Goal: Information Seeking & Learning: Learn about a topic

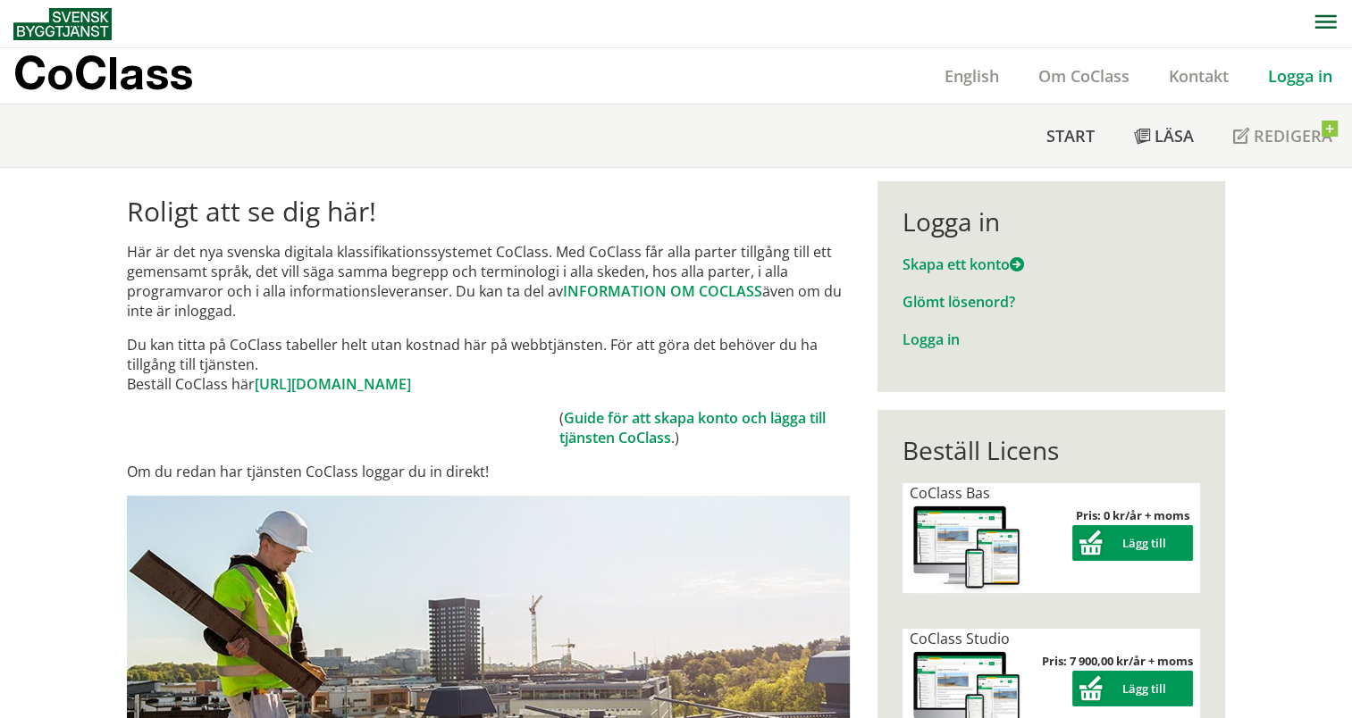
click at [1297, 65] on link "Logga in" at bounding box center [1300, 75] width 104 height 21
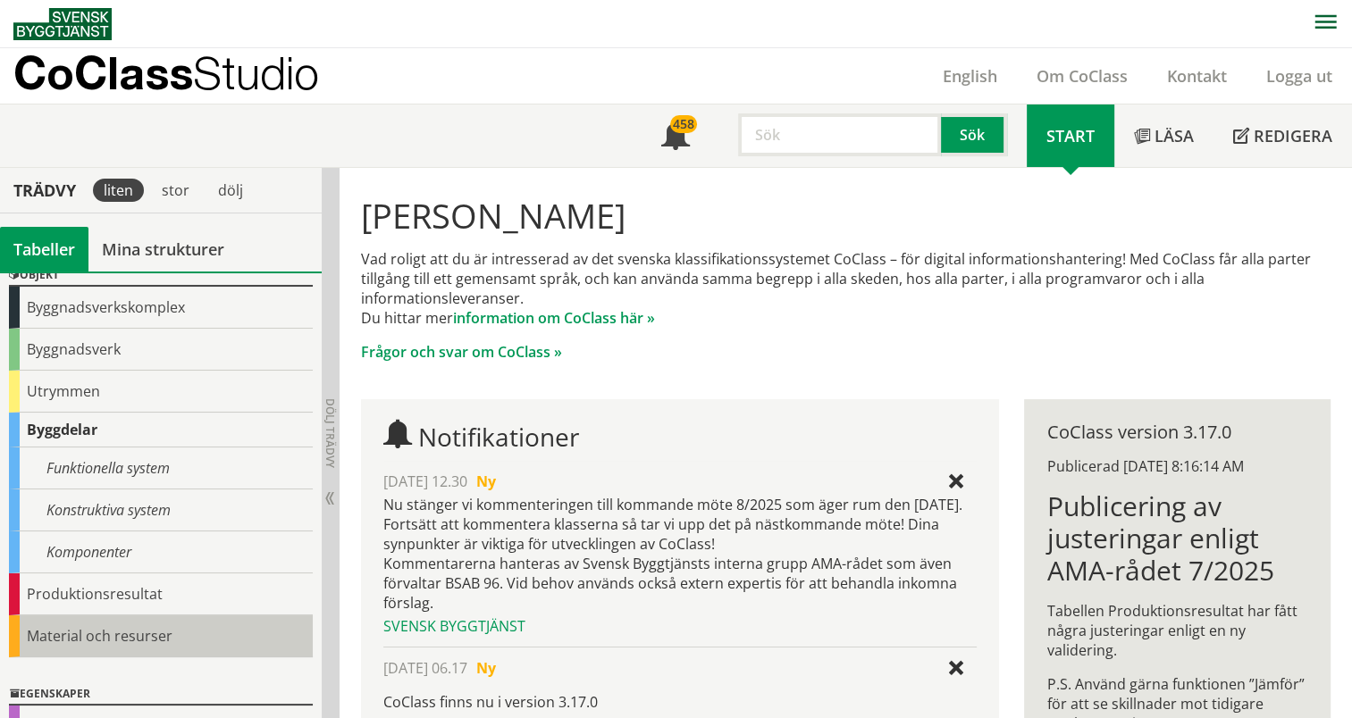
scroll to position [179, 0]
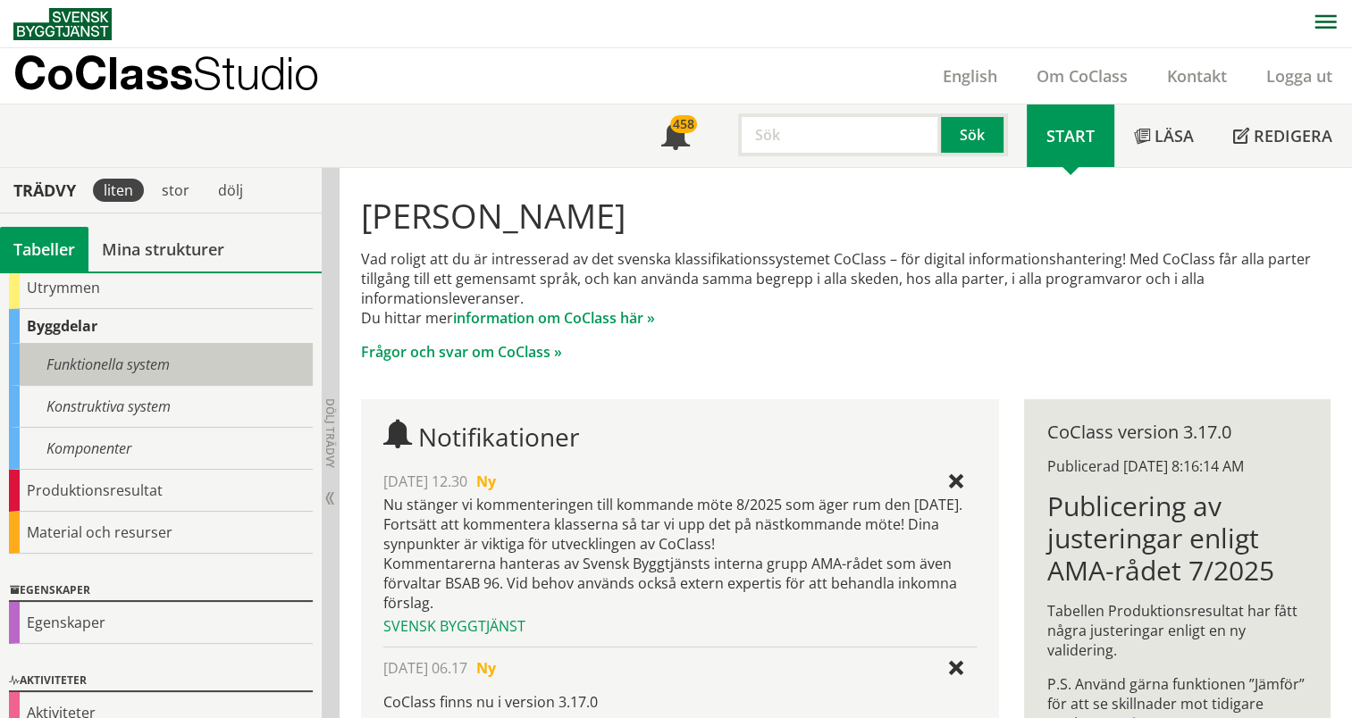
click at [163, 374] on div "Funktionella system" at bounding box center [161, 365] width 304 height 42
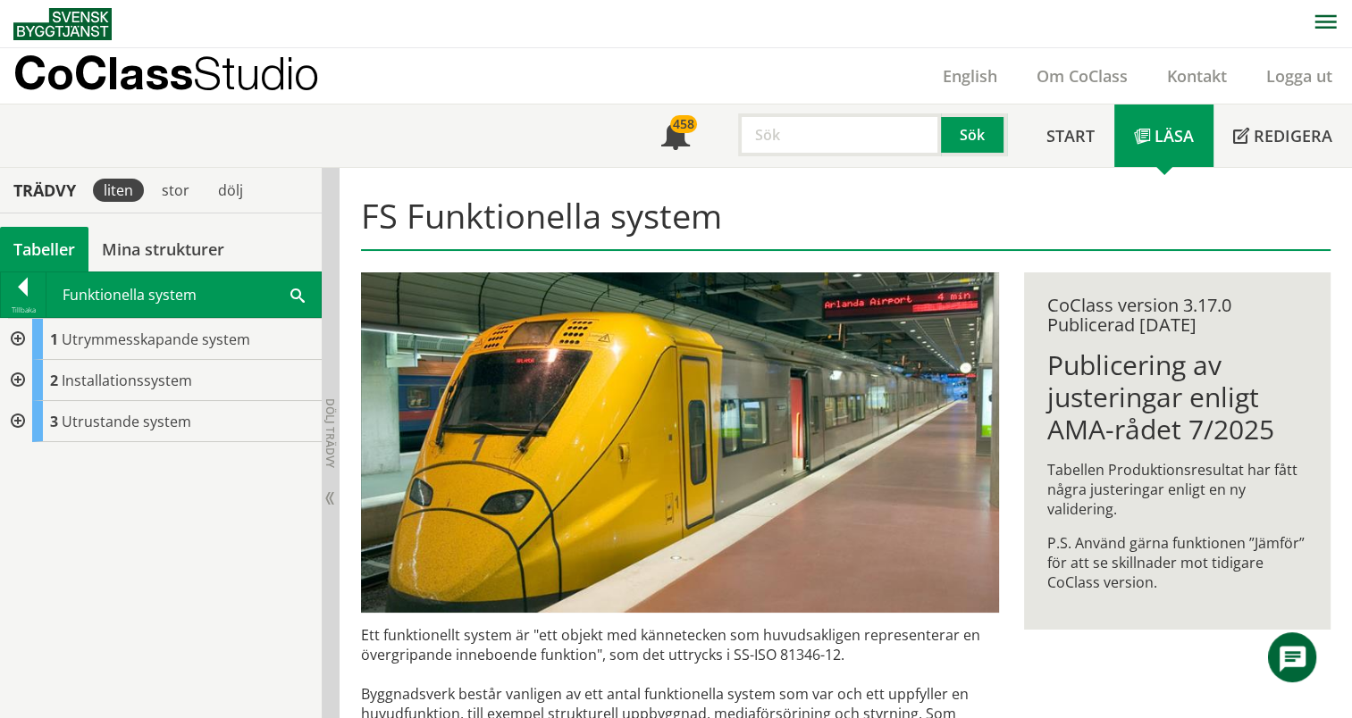
click at [295, 295] on span at bounding box center [297, 294] width 14 height 19
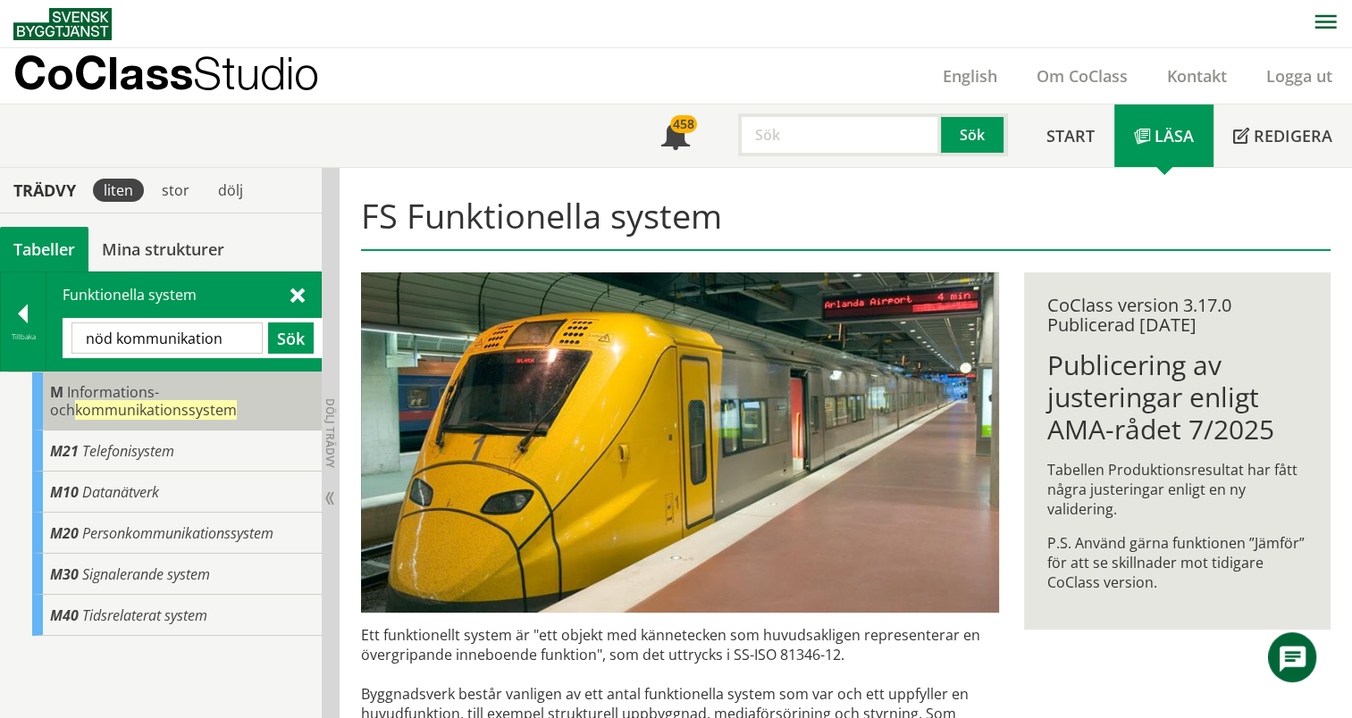
click at [197, 412] on span "kommunikationssystem" at bounding box center [156, 410] width 162 height 20
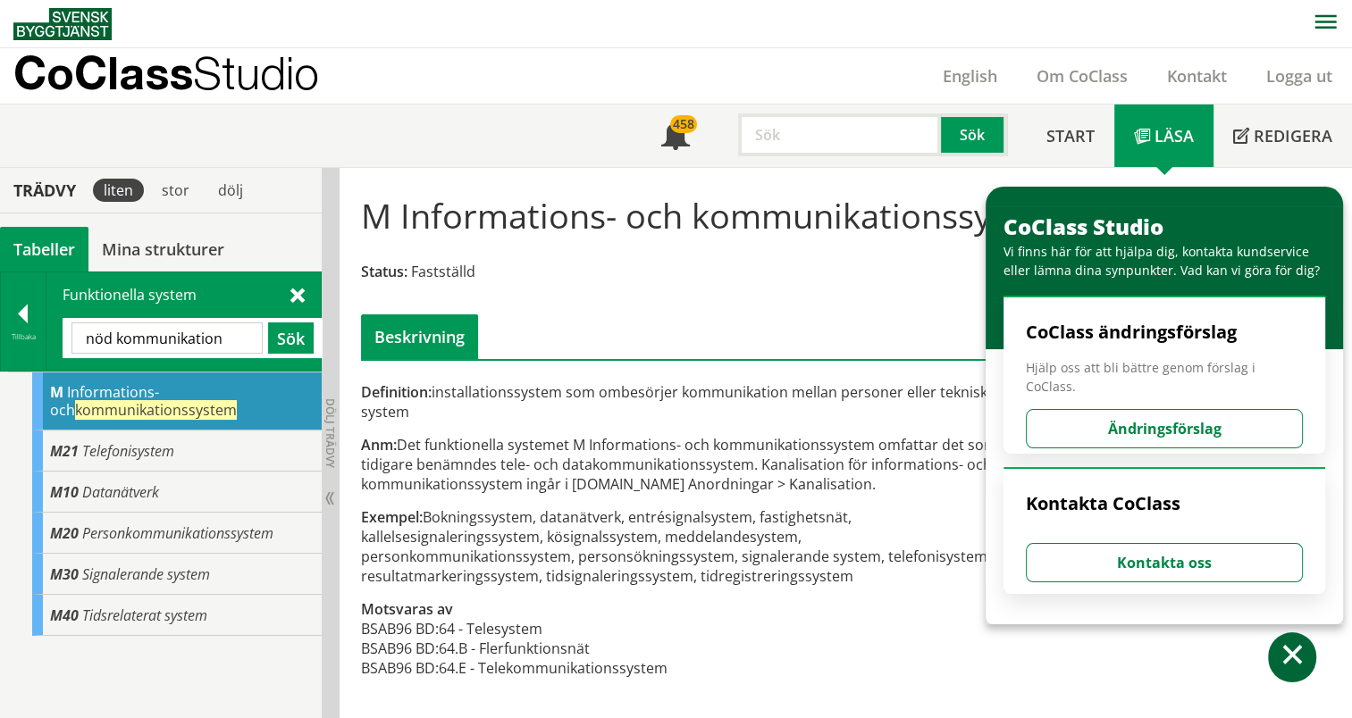
click at [761, 500] on div "Definition: installationssystem som ombesörjer kommunikation mellan personer el…" at bounding box center [679, 539] width 663 height 315
click at [596, 481] on div "Anm: Det funktionella systemet M Informations- och kommunikationssystem omfatta…" at bounding box center [680, 464] width 639 height 59
click at [1138, 140] on span at bounding box center [1142, 138] width 16 height 16
click at [602, 404] on div "Definition: installationssystem som ombesörjer kommunikation mellan personer el…" at bounding box center [680, 401] width 639 height 39
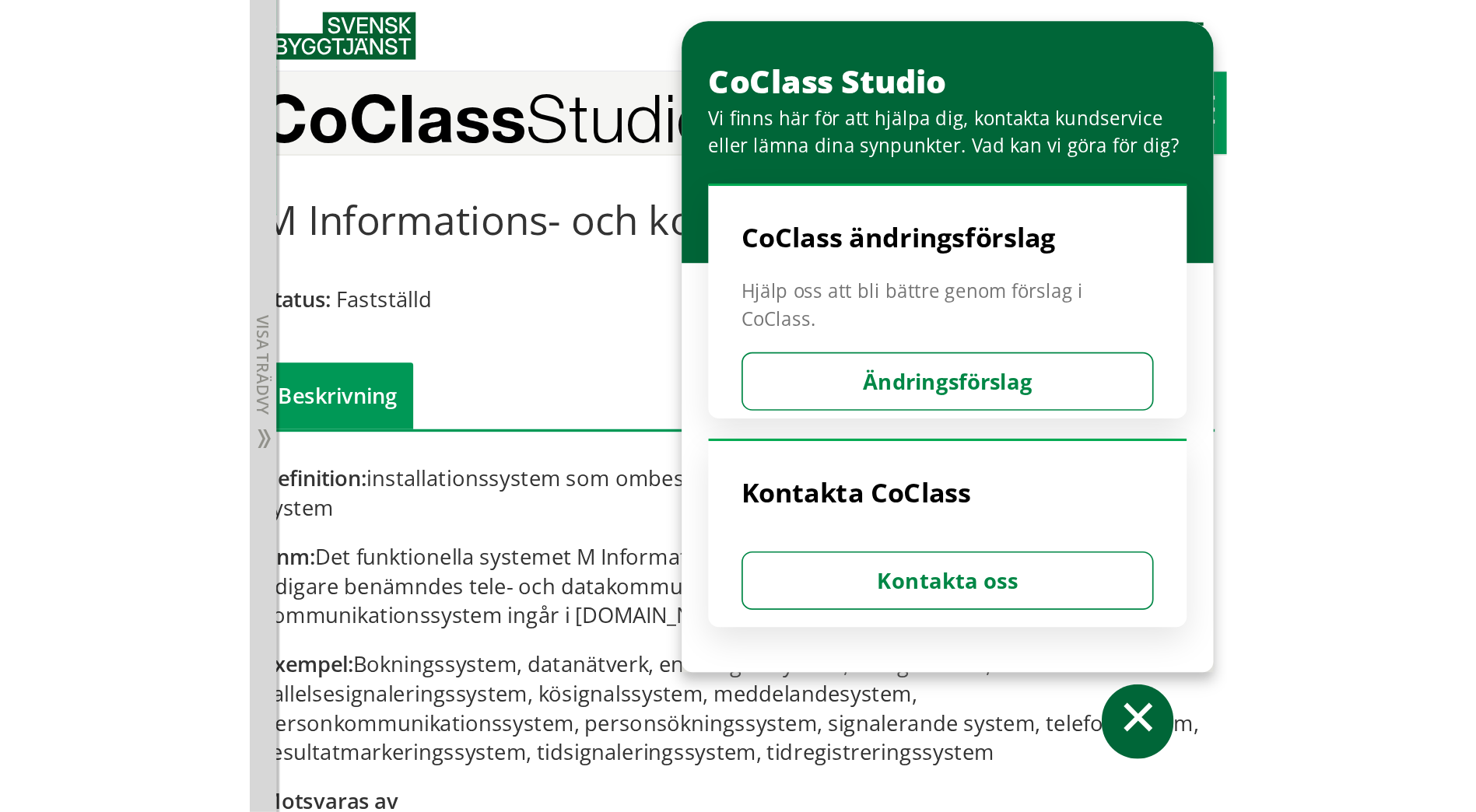
scroll to position [1, 0]
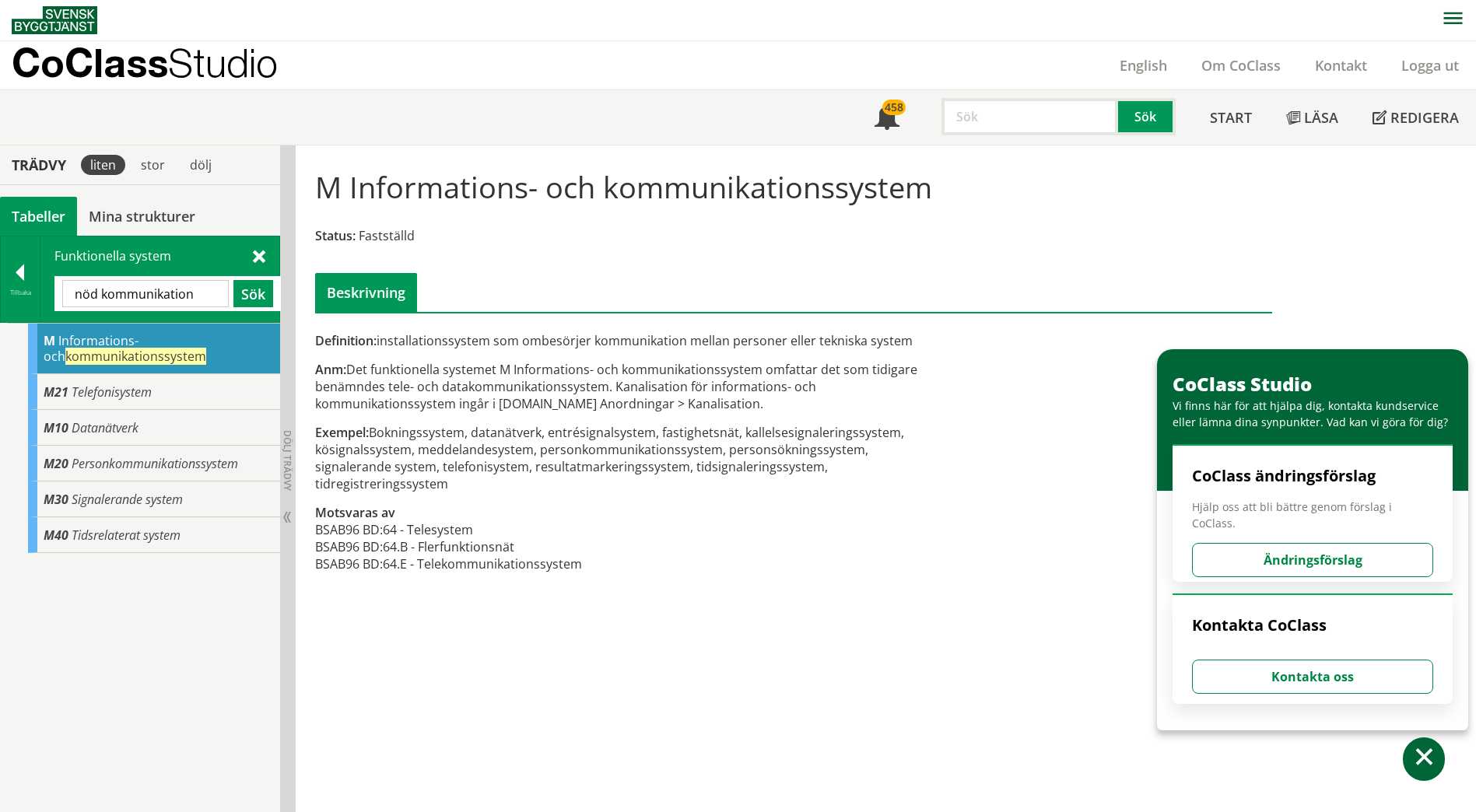
click at [116, 288] on input "nöd kommunikation" at bounding box center [145, 293] width 166 height 27
drag, startPoint x: 103, startPoint y: 293, endPoint x: 0, endPoint y: 294, distance: 103.0
click at [0, 294] on html "AMA AMA Beskrivningsverktyg AMA Funktion BSAB Bygginfo Byggjura Byggkatalogen B…" at bounding box center [738, 405] width 1476 height 812
type input "kommunikation"
click at [266, 288] on button "Sök" at bounding box center [253, 293] width 40 height 27
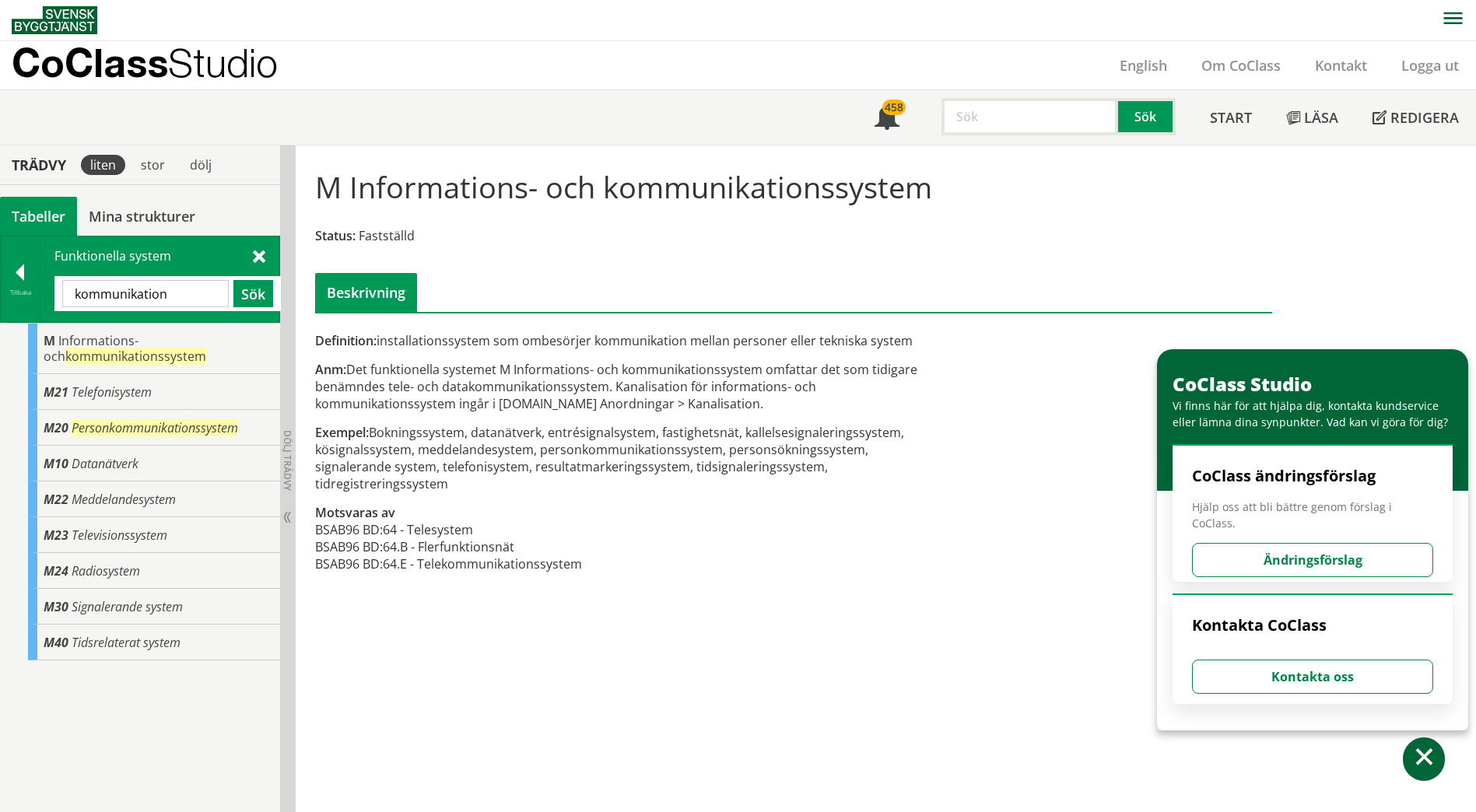
click at [185, 293] on input "kommunikation" at bounding box center [145, 293] width 166 height 27
click at [227, 357] on div "M Informations- och kommunikationssystem" at bounding box center [153, 349] width 252 height 50
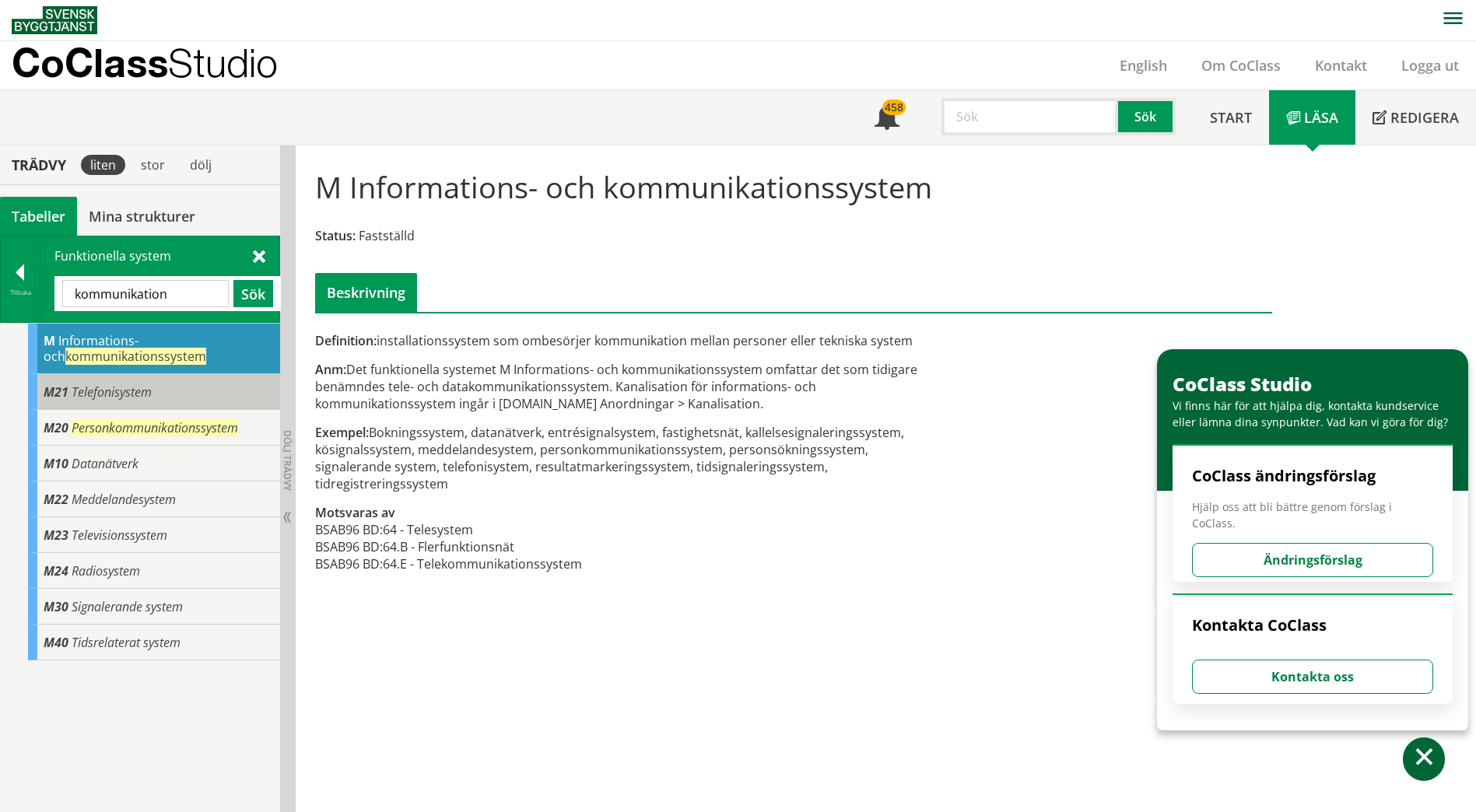
click at [128, 387] on span "Telefonisystem" at bounding box center [111, 392] width 80 height 17
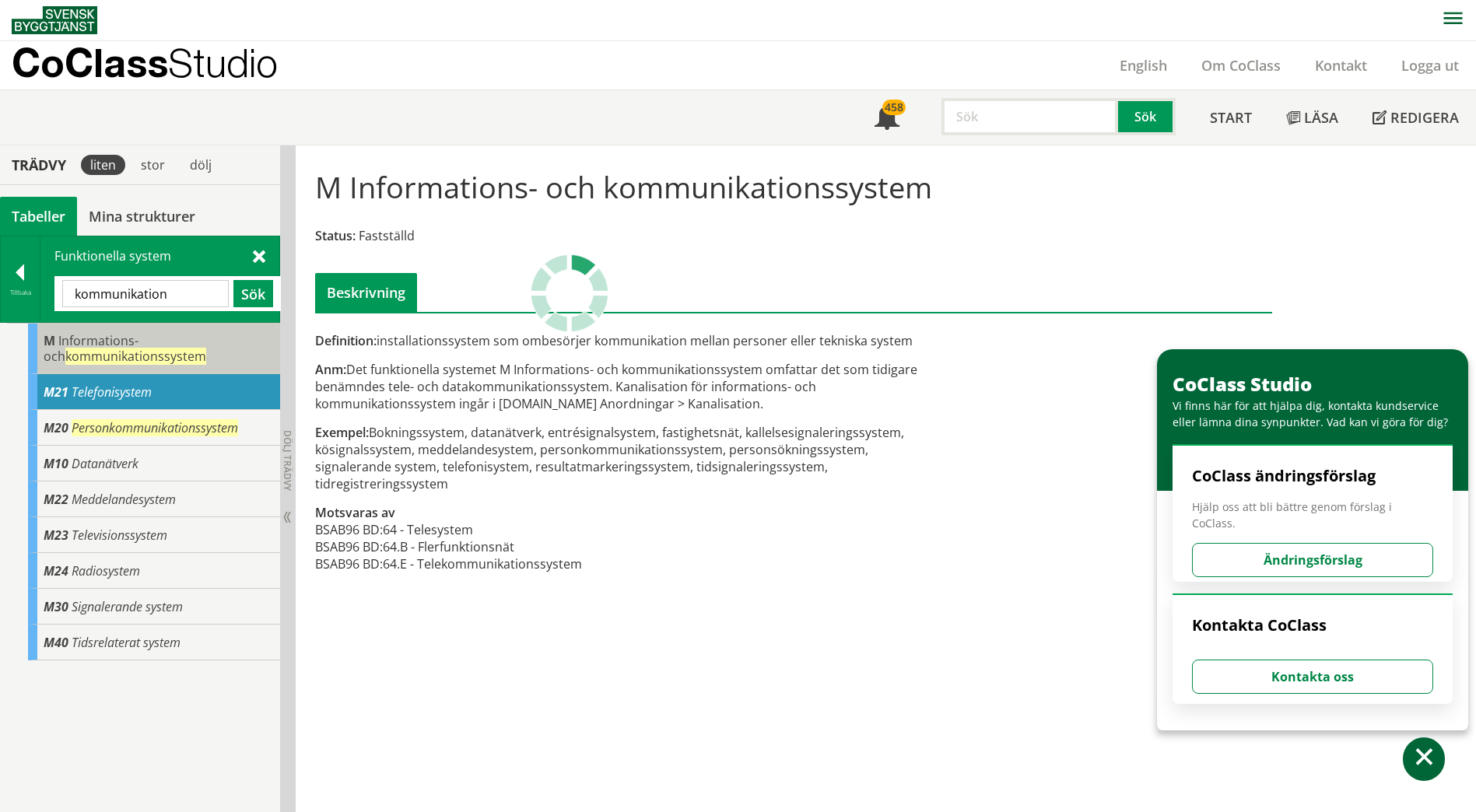
click at [124, 339] on span "Informations- och kommunikationssystem" at bounding box center [125, 348] width 163 height 33
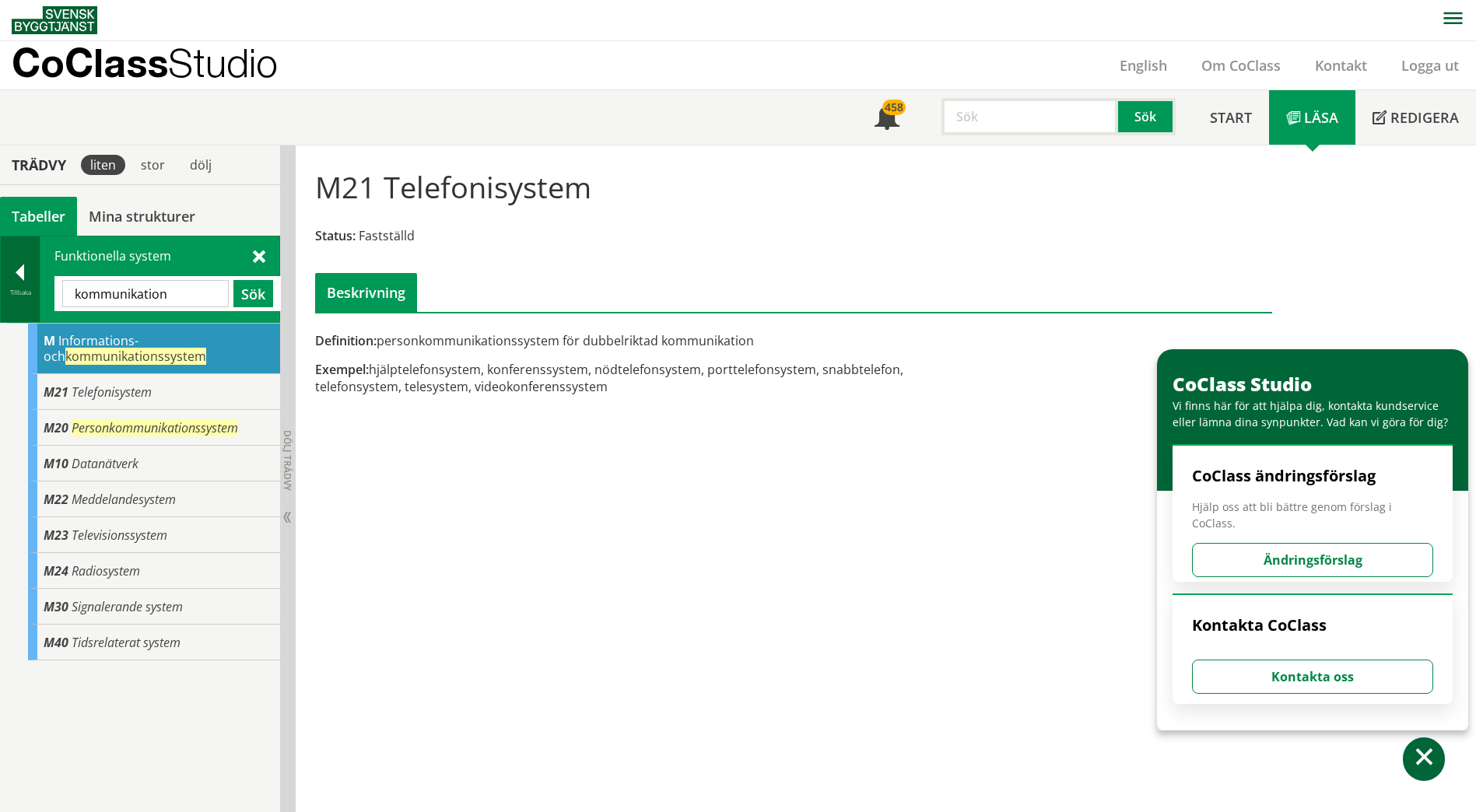
click at [33, 290] on div "Tillbaka" at bounding box center [20, 292] width 39 height 12
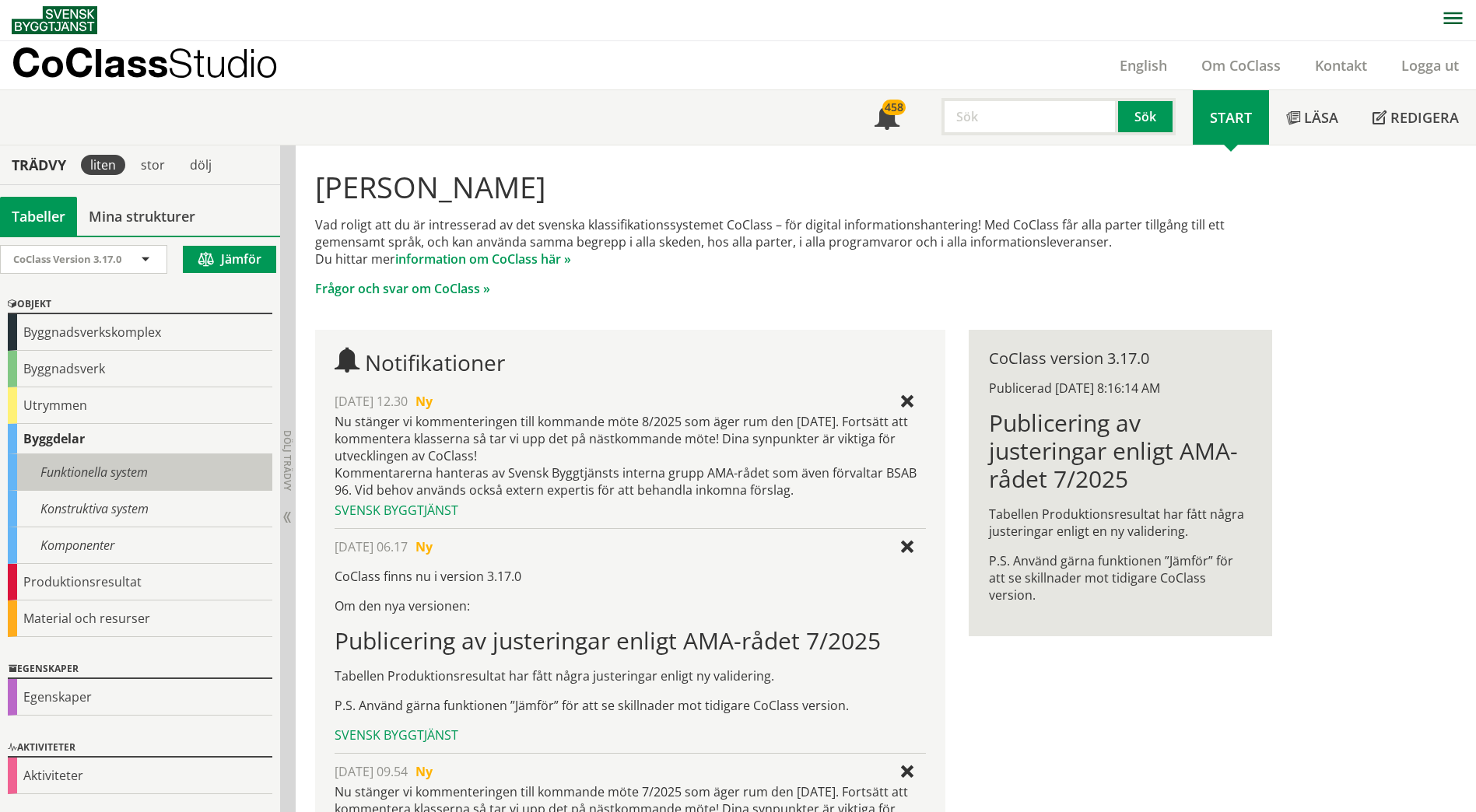
click at [142, 485] on div "Funktionella system" at bounding box center [140, 473] width 265 height 37
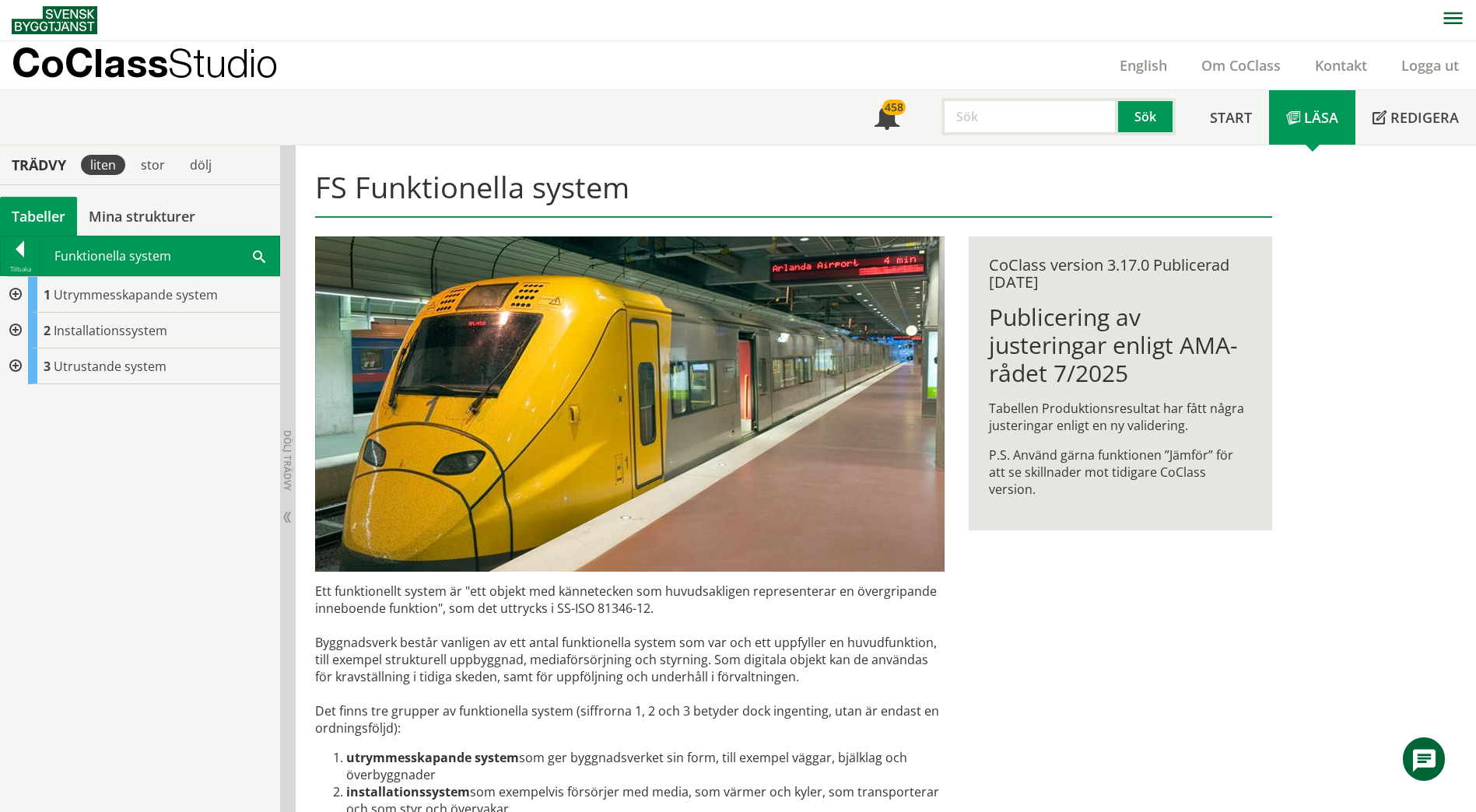
click at [22, 322] on div at bounding box center [14, 330] width 28 height 36
click at [16, 325] on div "2 Installationssystem" at bounding box center [140, 330] width 280 height 36
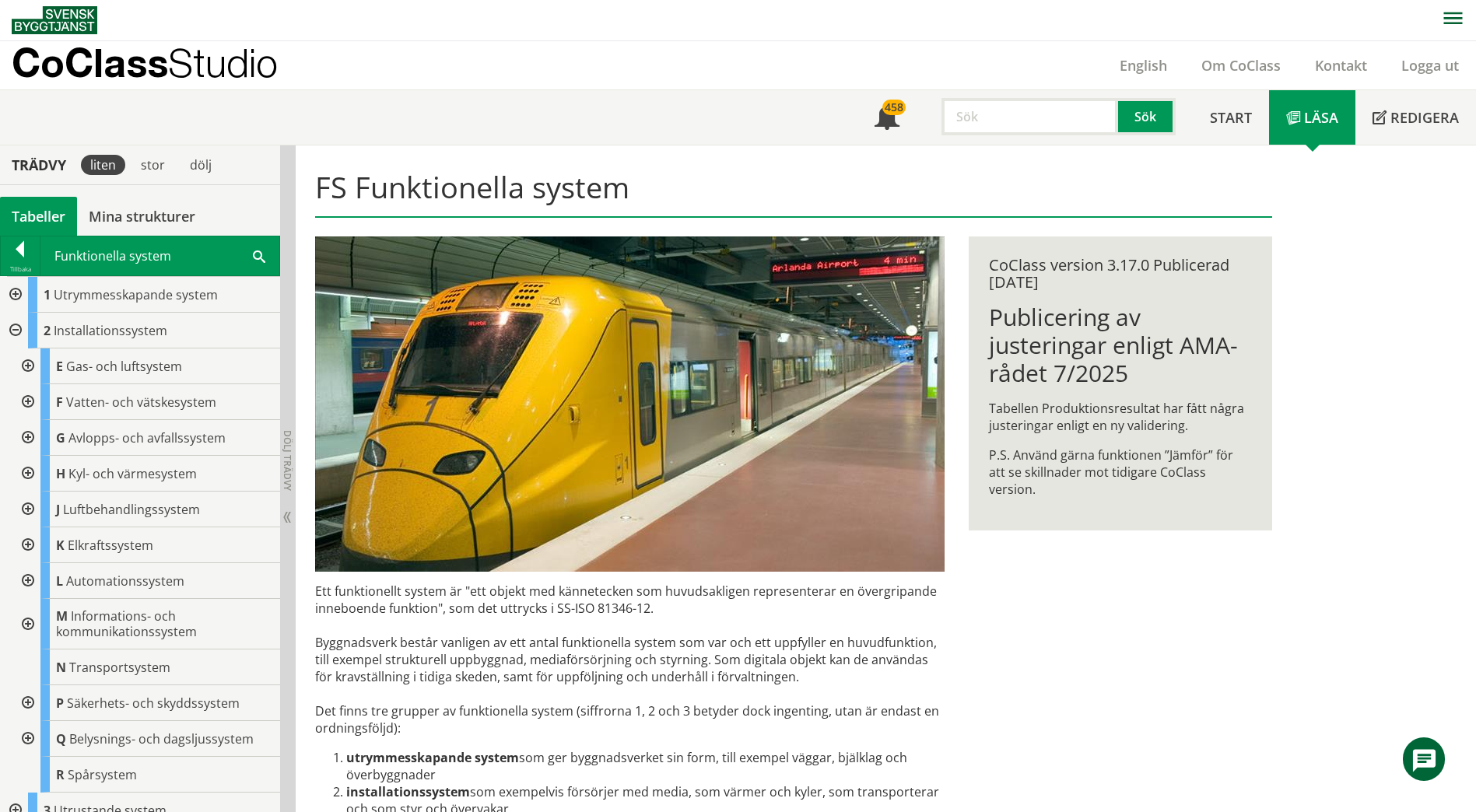
click at [20, 621] on div at bounding box center [26, 624] width 28 height 50
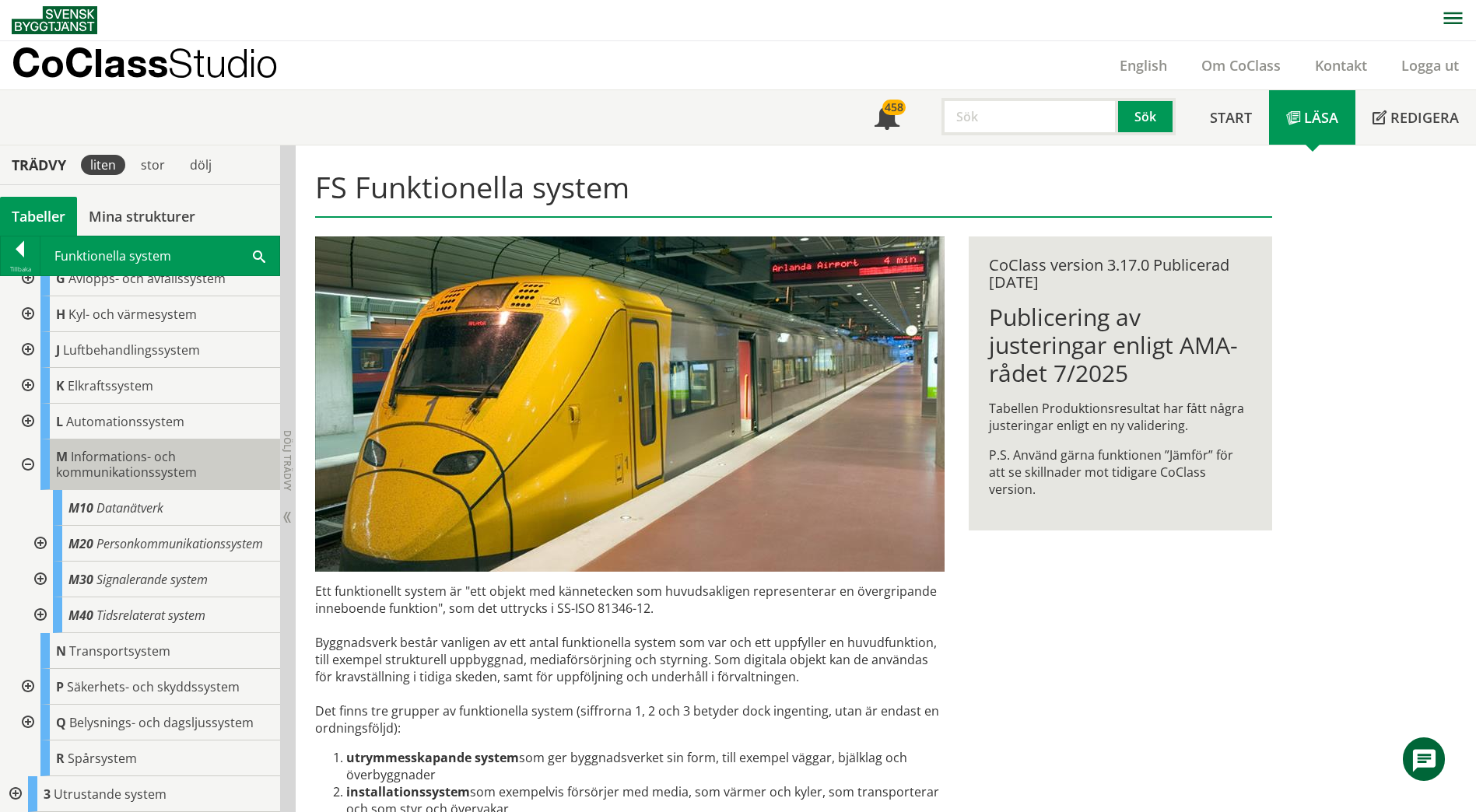
scroll to position [174, 0]
click at [39, 536] on div at bounding box center [39, 543] width 28 height 36
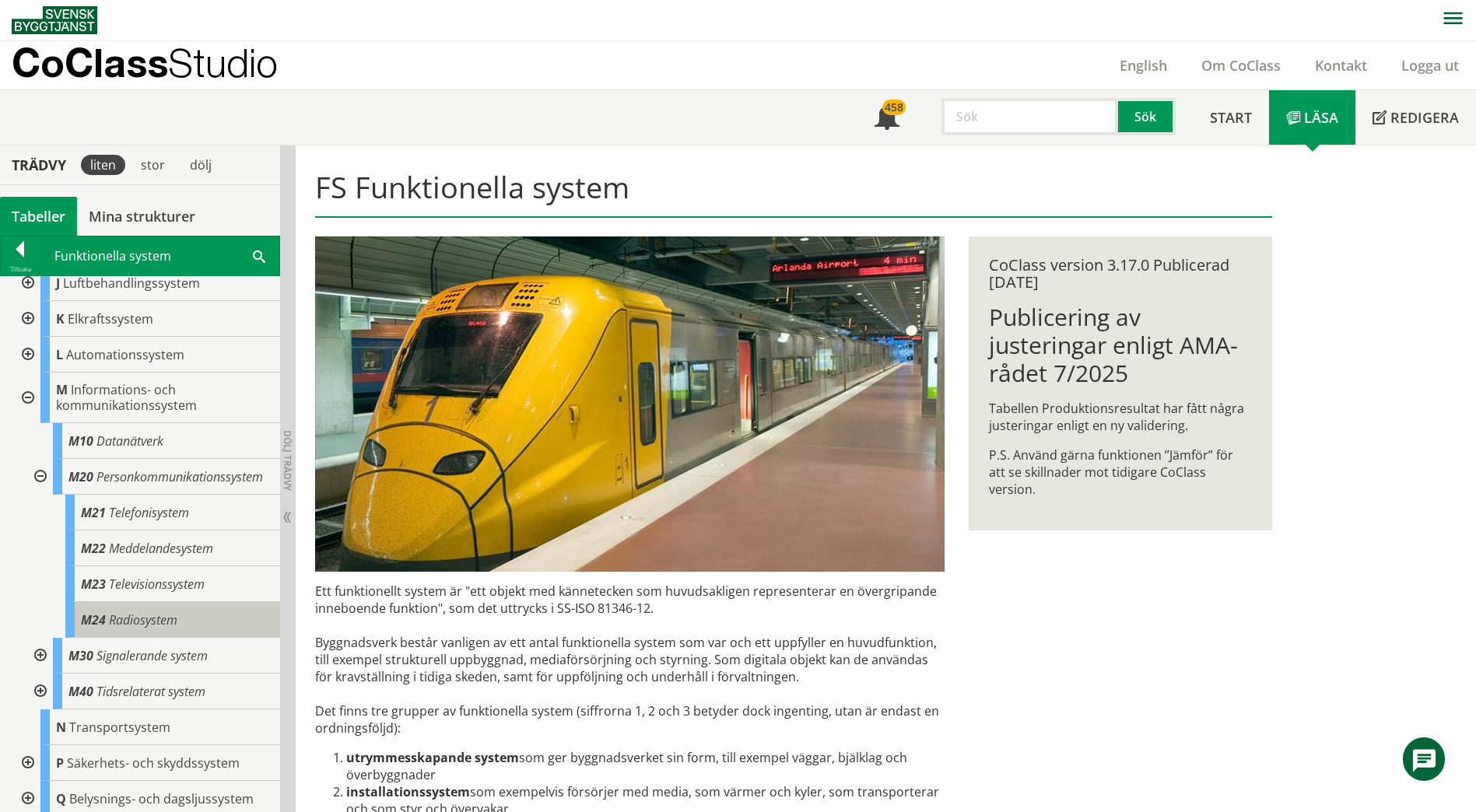
scroll to position [252, 0]
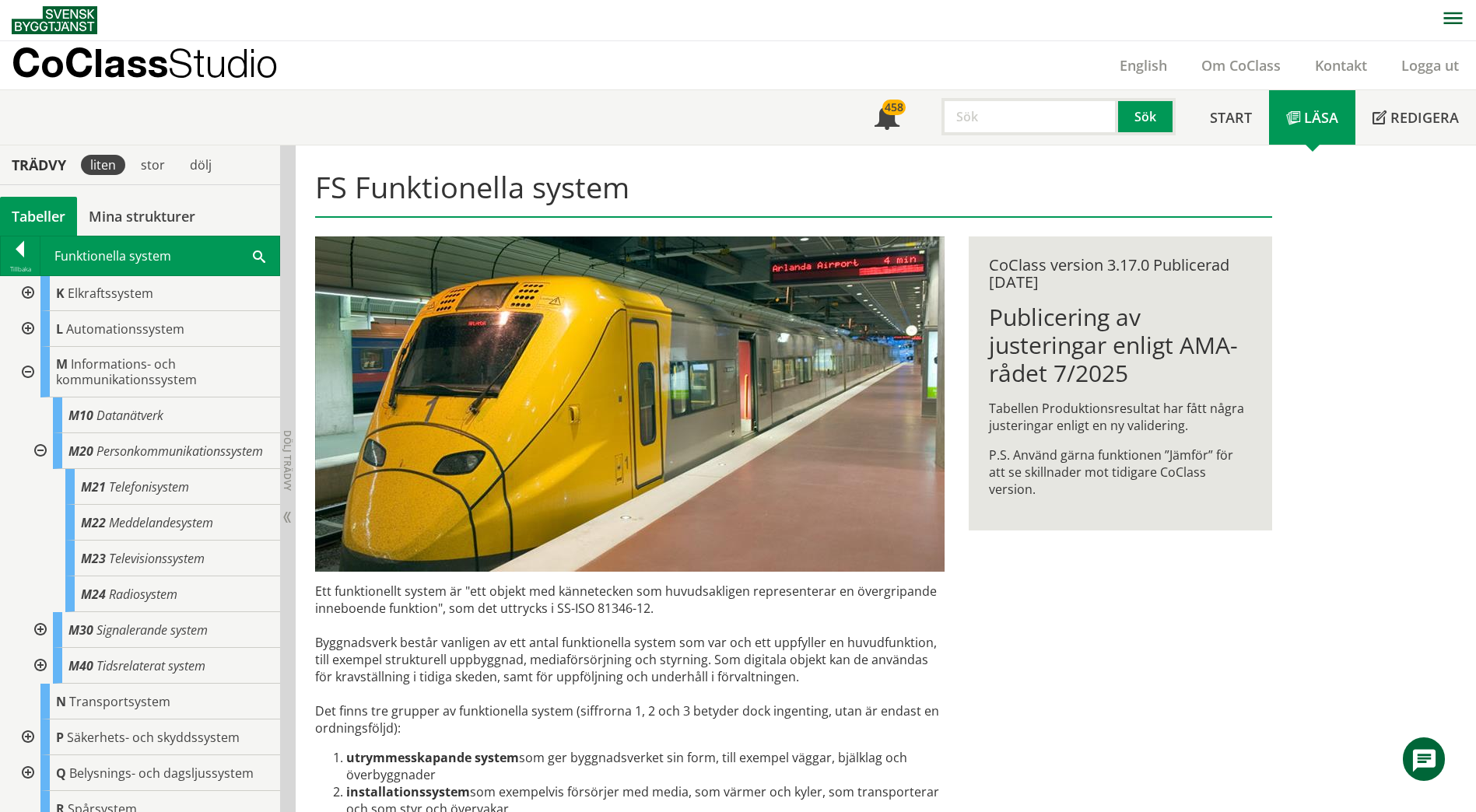
click at [40, 624] on div at bounding box center [39, 629] width 28 height 36
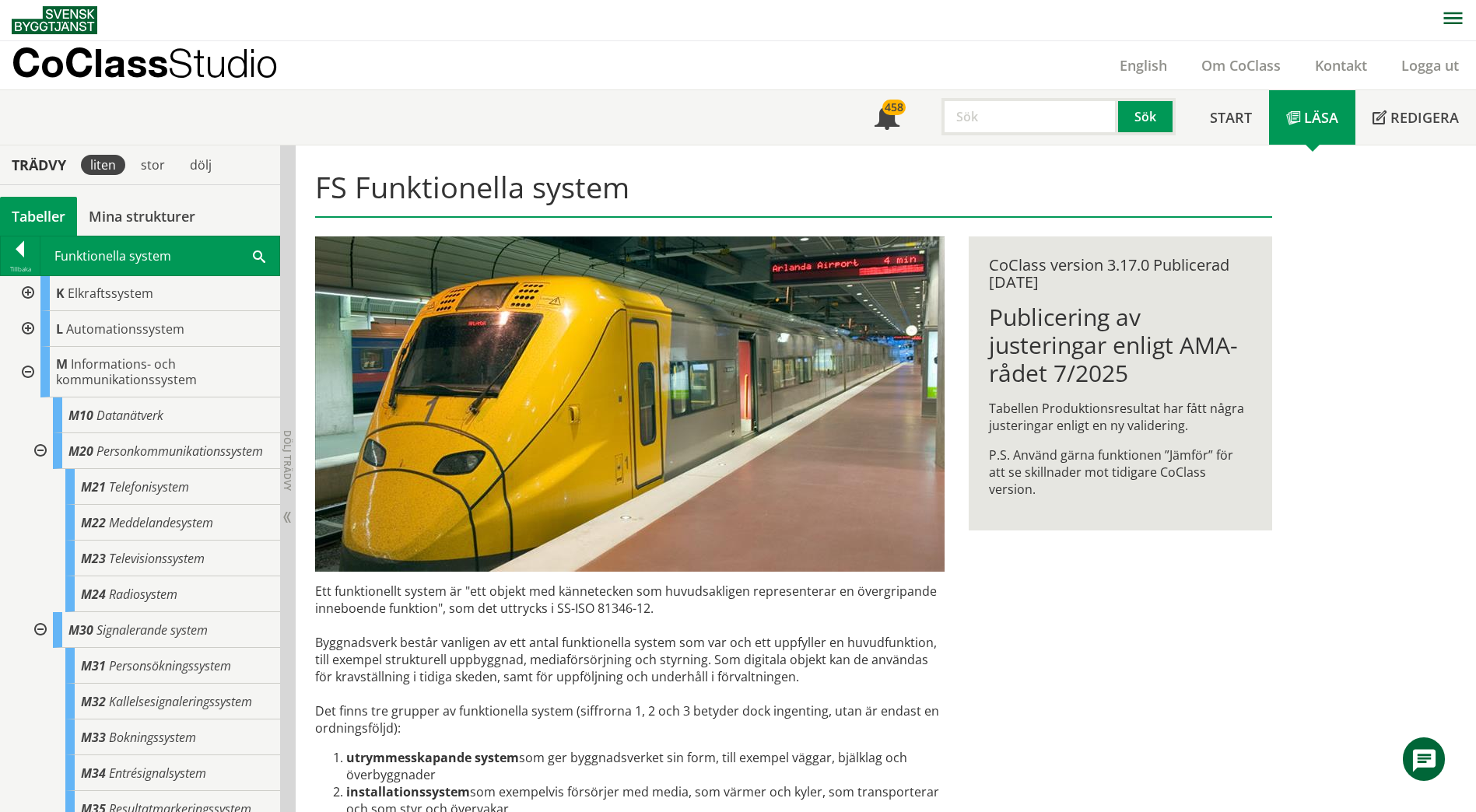
click at [40, 624] on div at bounding box center [39, 629] width 28 height 36
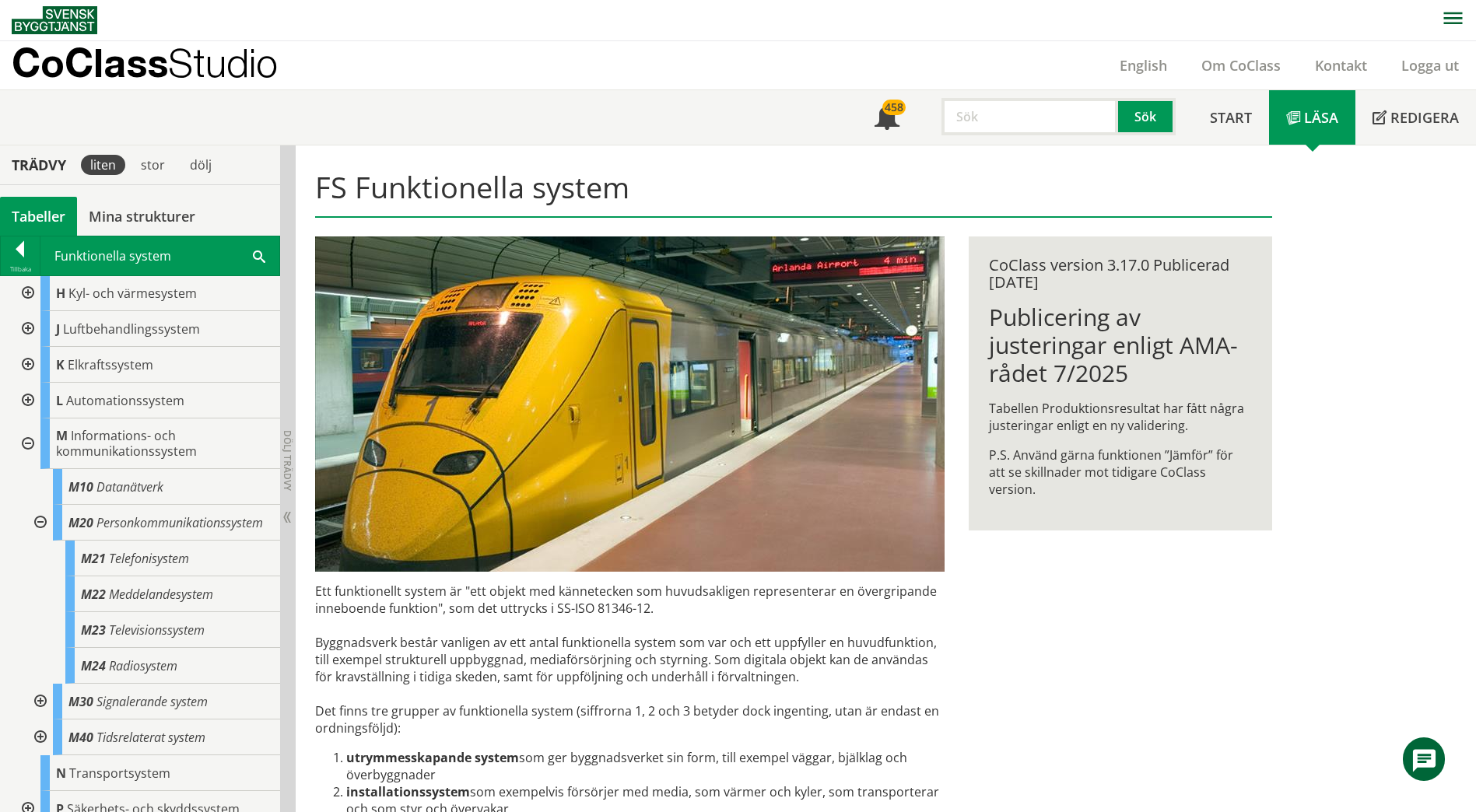
scroll to position [239, 0]
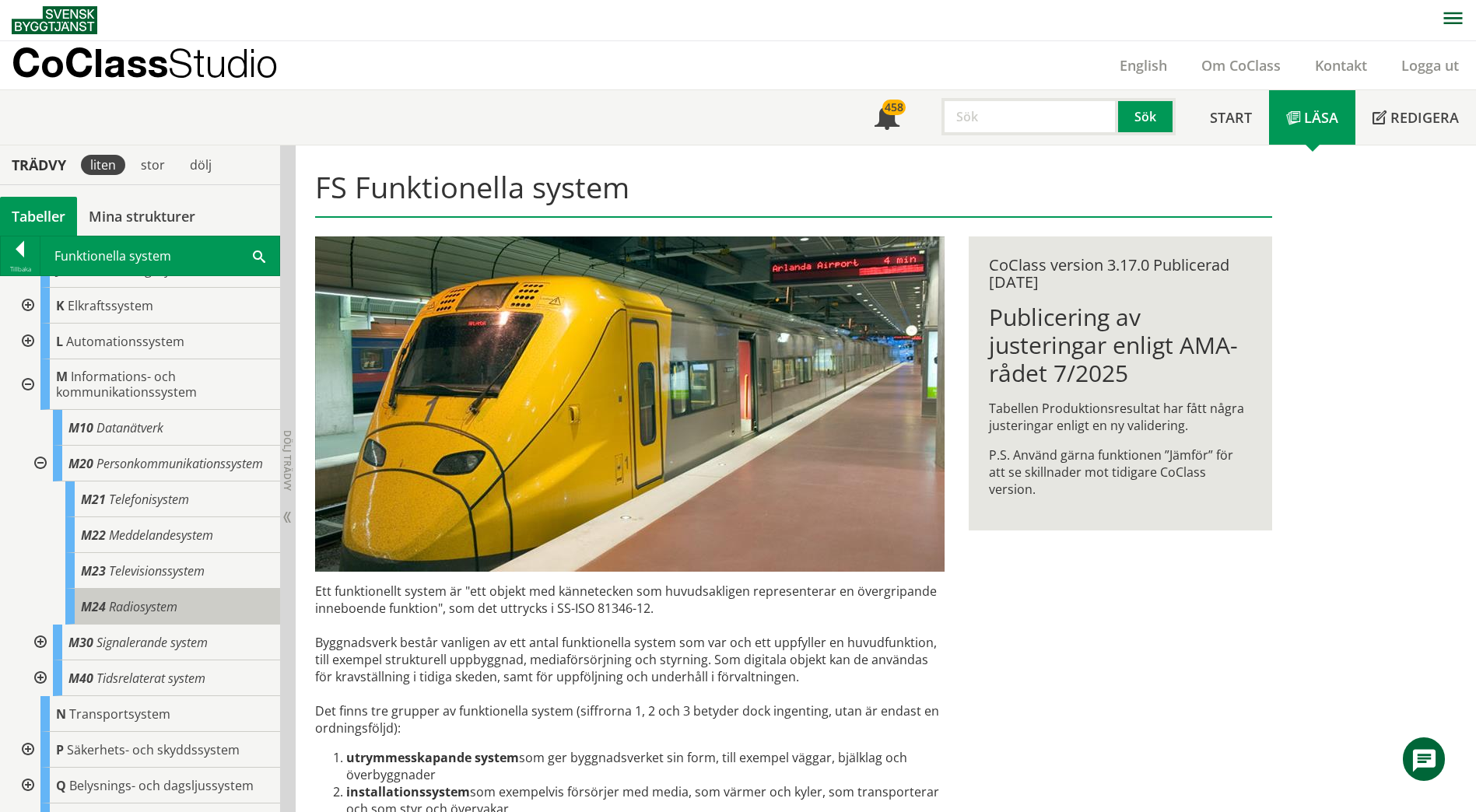
click at [141, 615] on span "Radiosystem" at bounding box center [143, 607] width 69 height 17
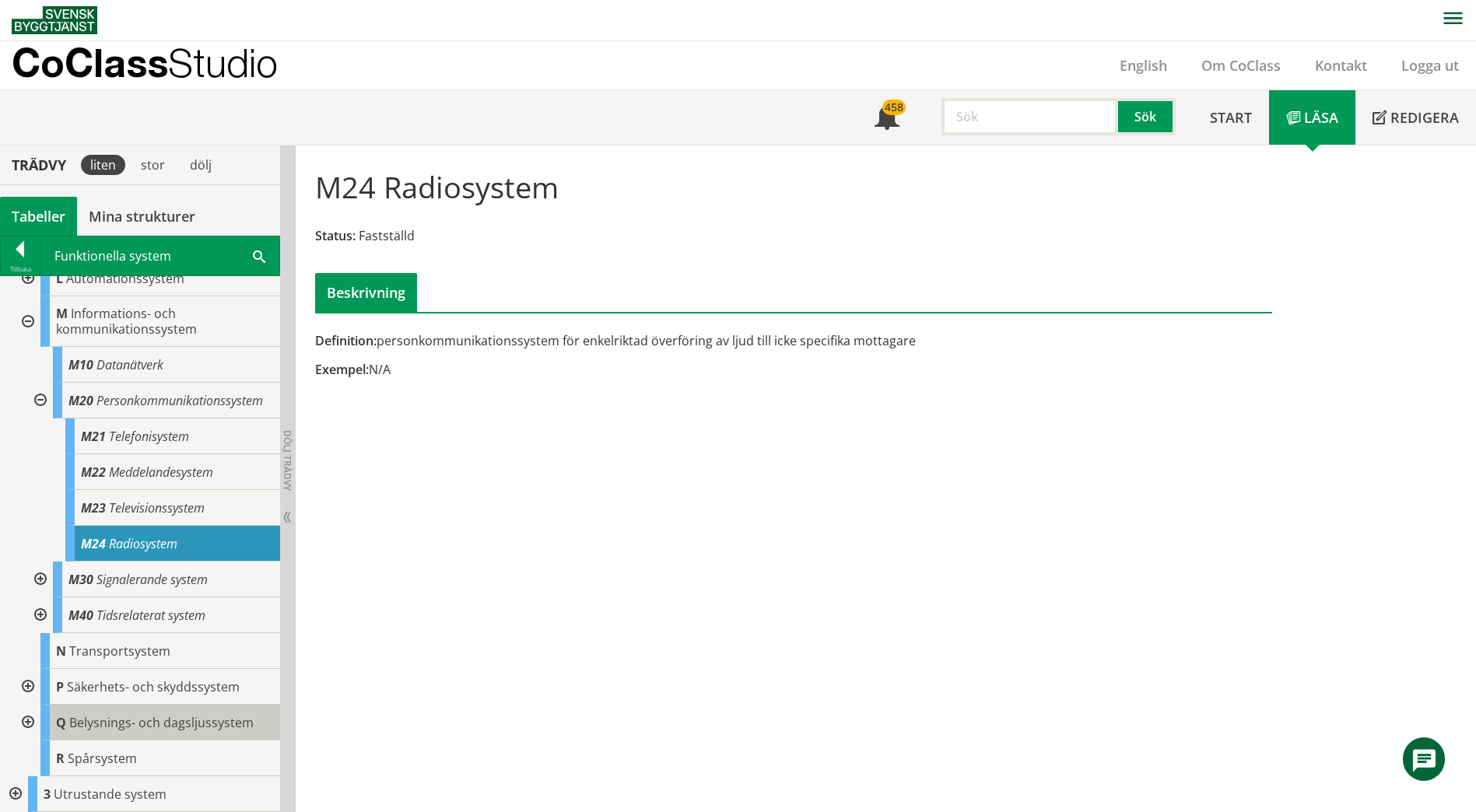
scroll to position [318, 0]
click at [17, 624] on div at bounding box center [14, 794] width 28 height 36
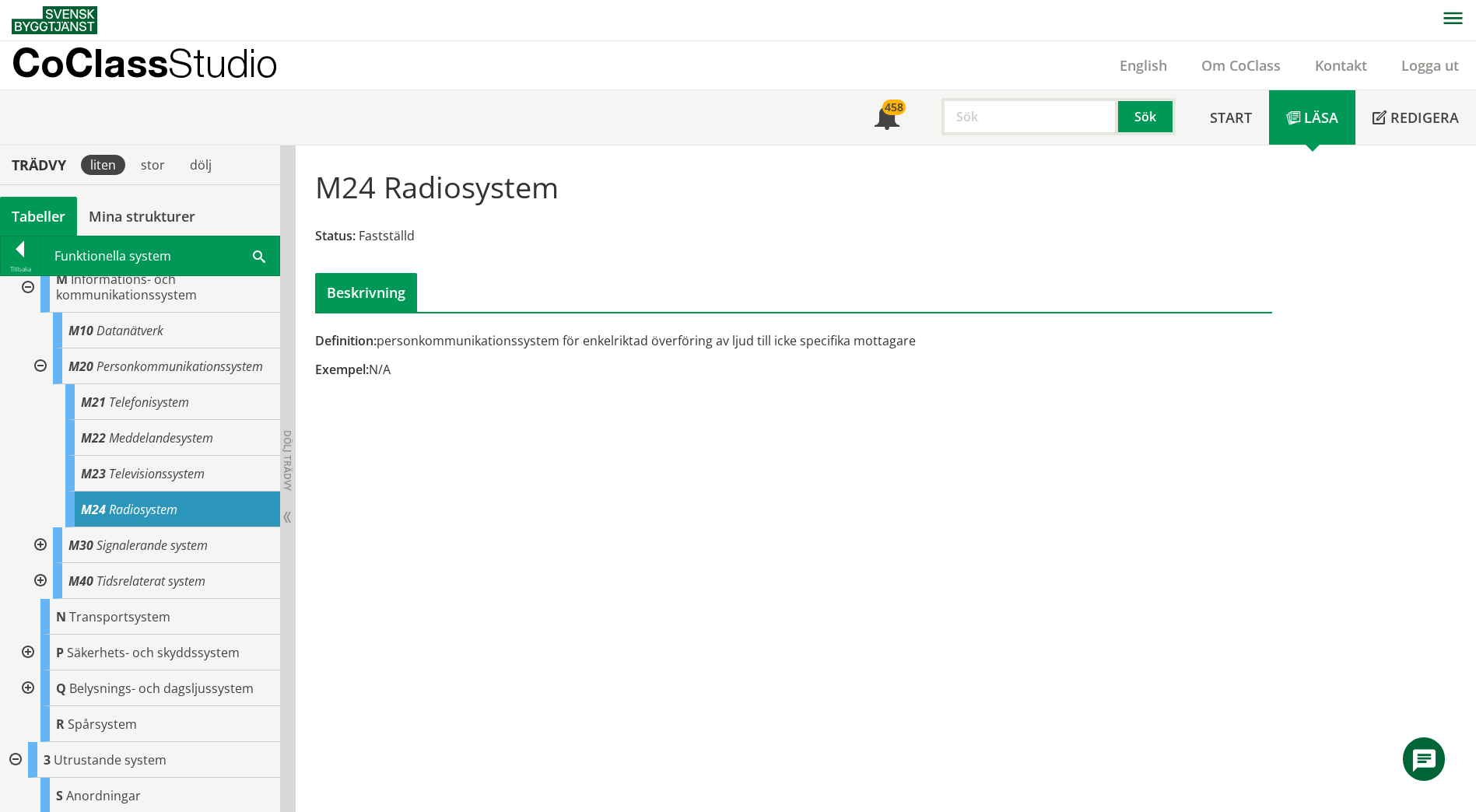
scroll to position [311, 0]
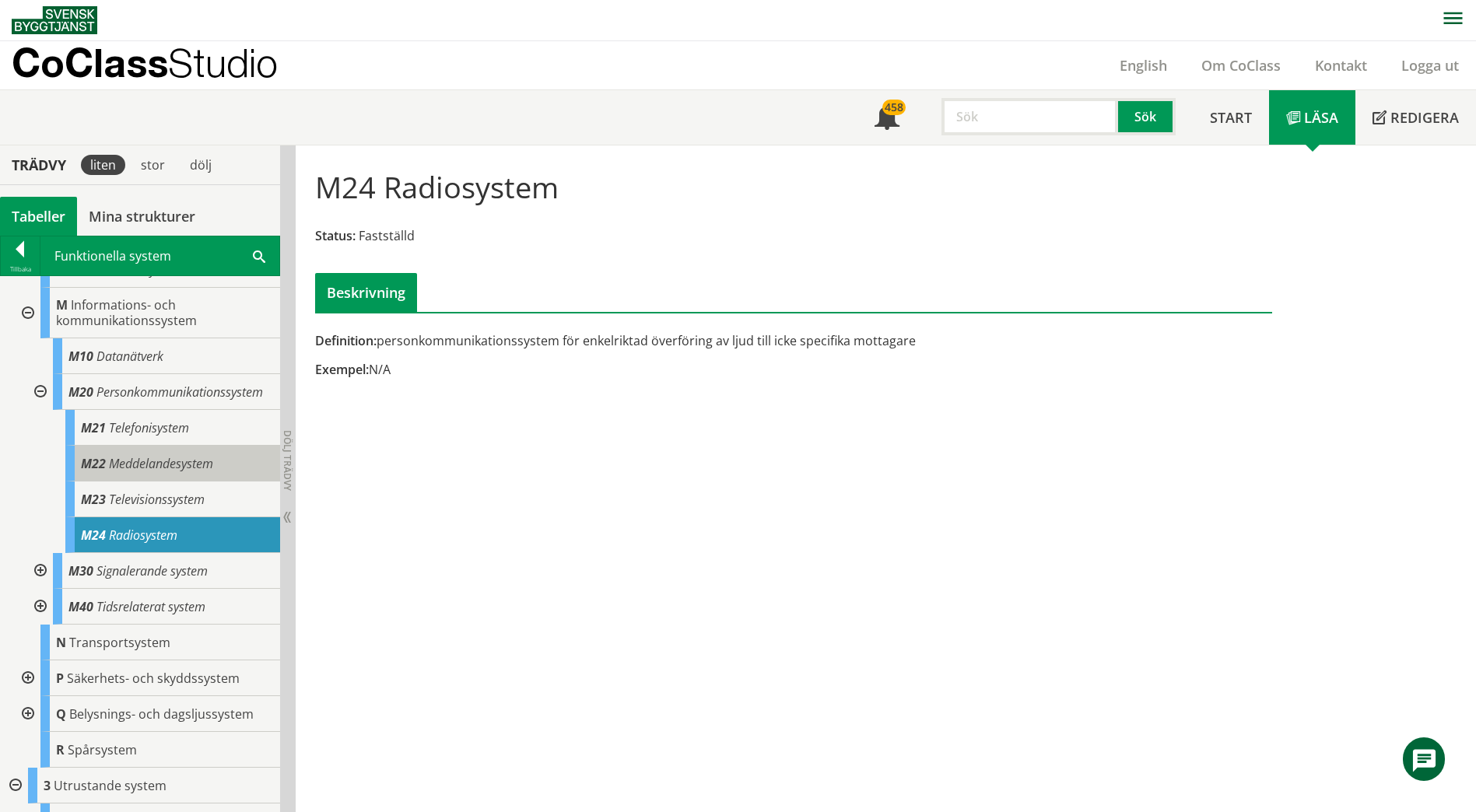
click at [88, 472] on span "M22" at bounding box center [93, 464] width 25 height 17
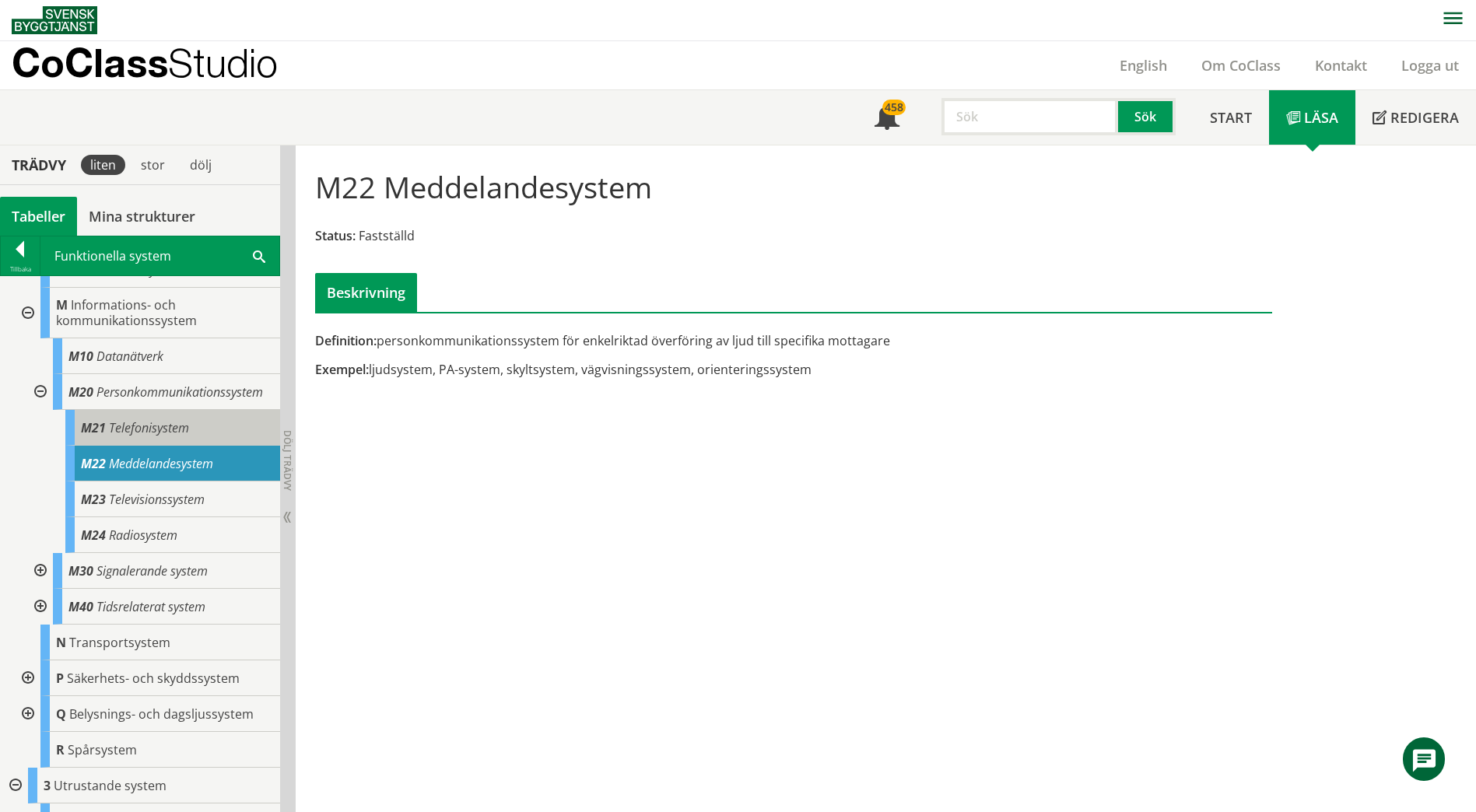
click at [208, 446] on div "M21 Telefonisystem" at bounding box center [172, 427] width 215 height 36
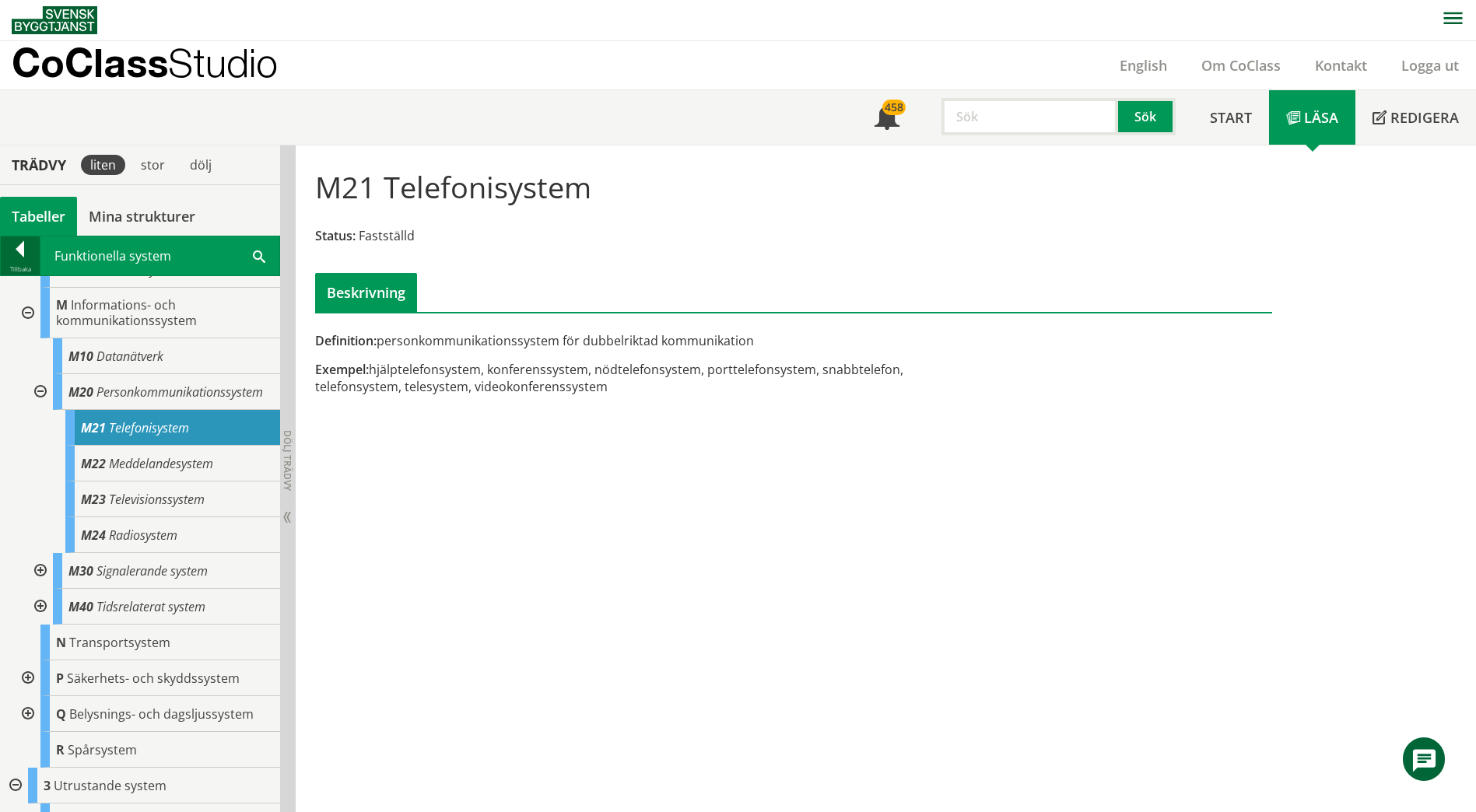
click at [26, 243] on div at bounding box center [20, 252] width 39 height 22
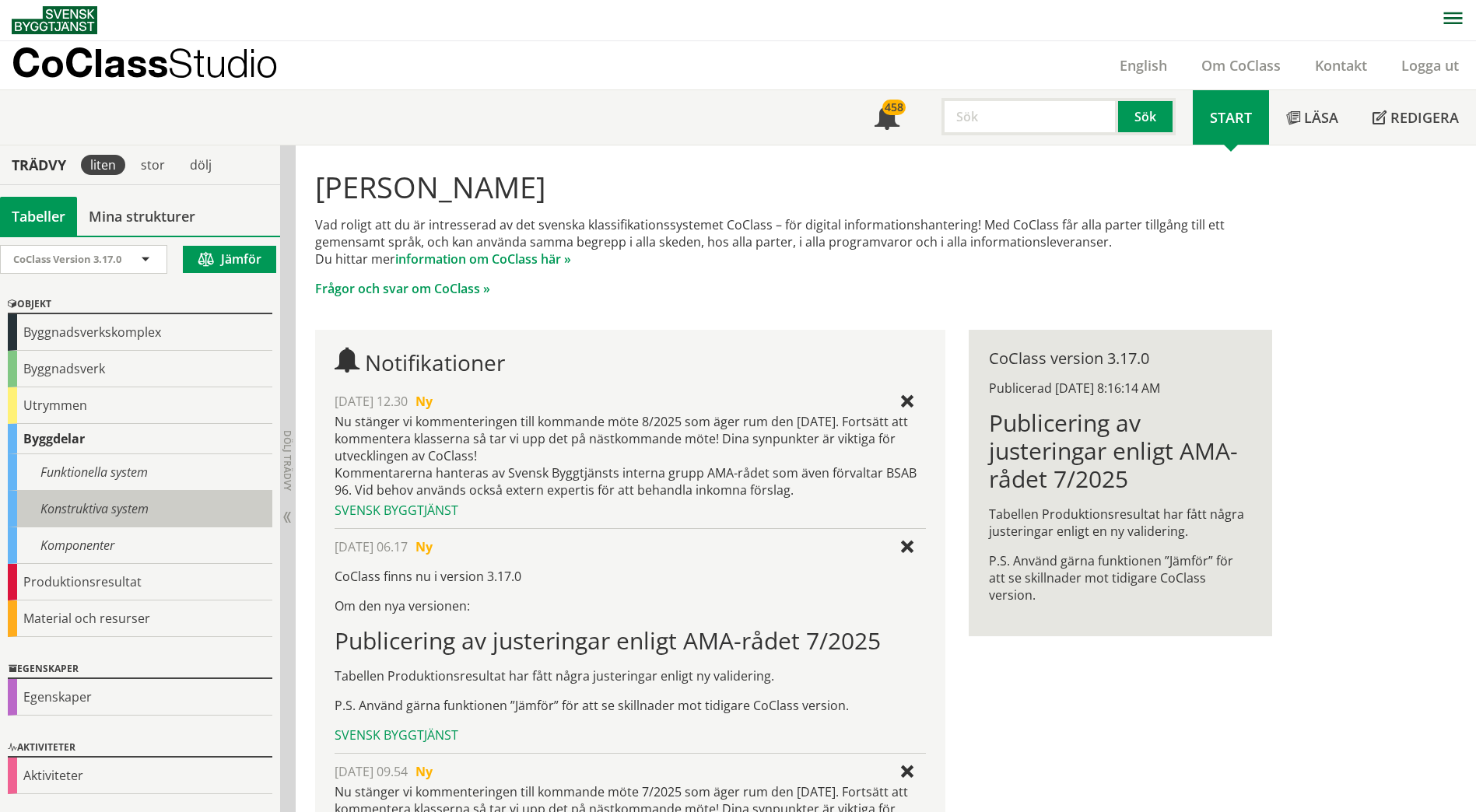
click at [113, 513] on div "Konstruktiva system" at bounding box center [140, 509] width 265 height 37
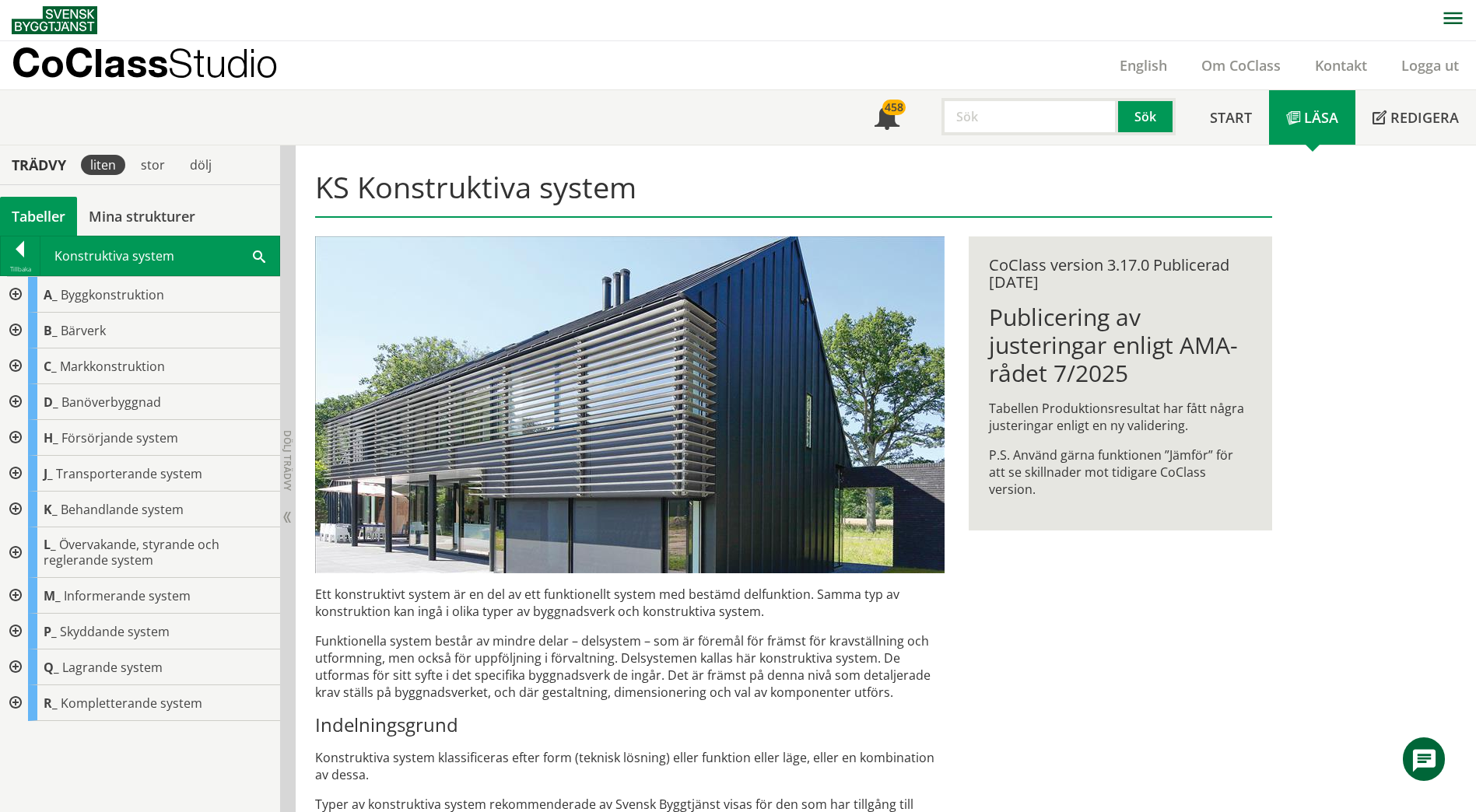
click at [11, 589] on div at bounding box center [14, 595] width 28 height 36
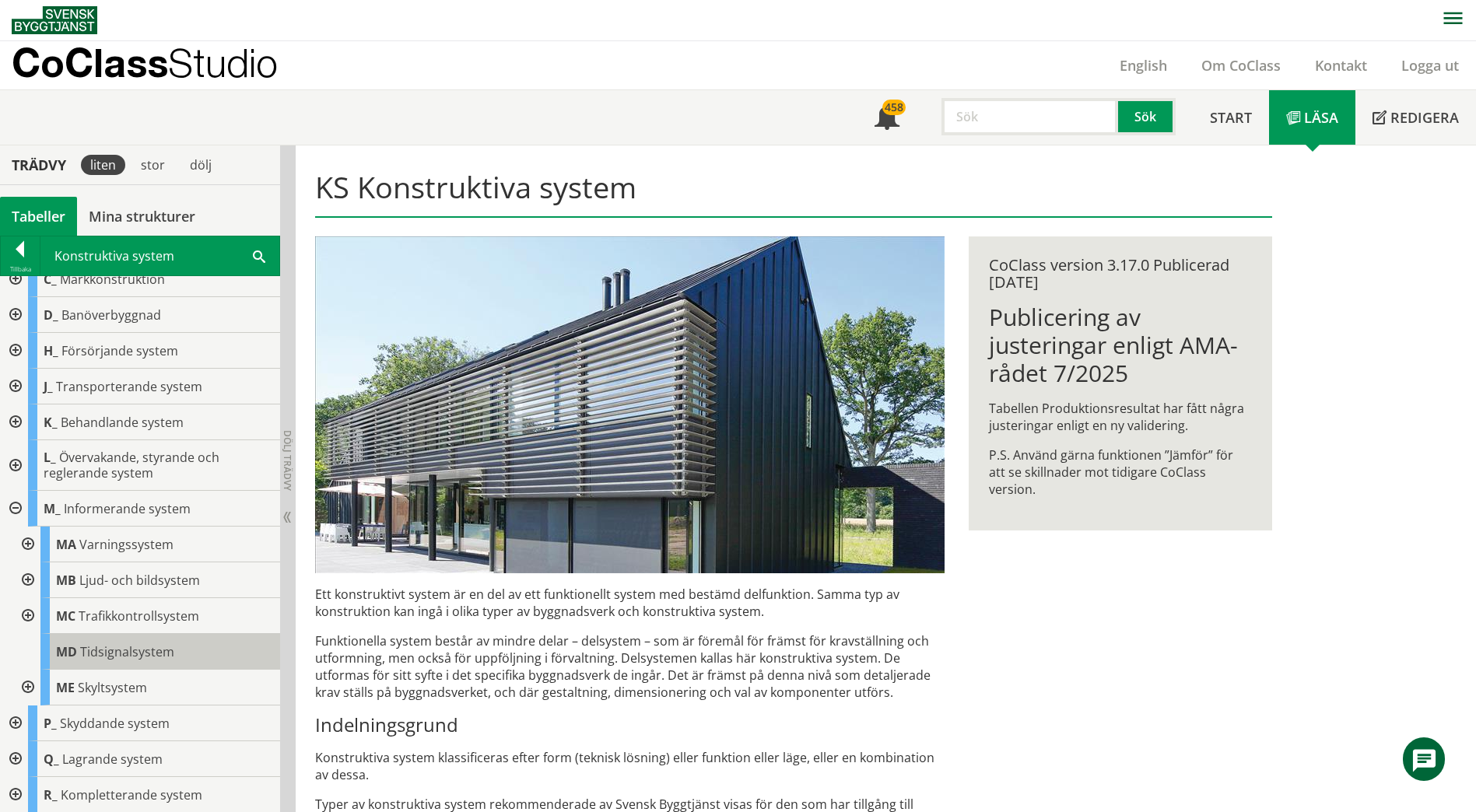
scroll to position [88, 0]
click at [30, 543] on div at bounding box center [26, 543] width 28 height 36
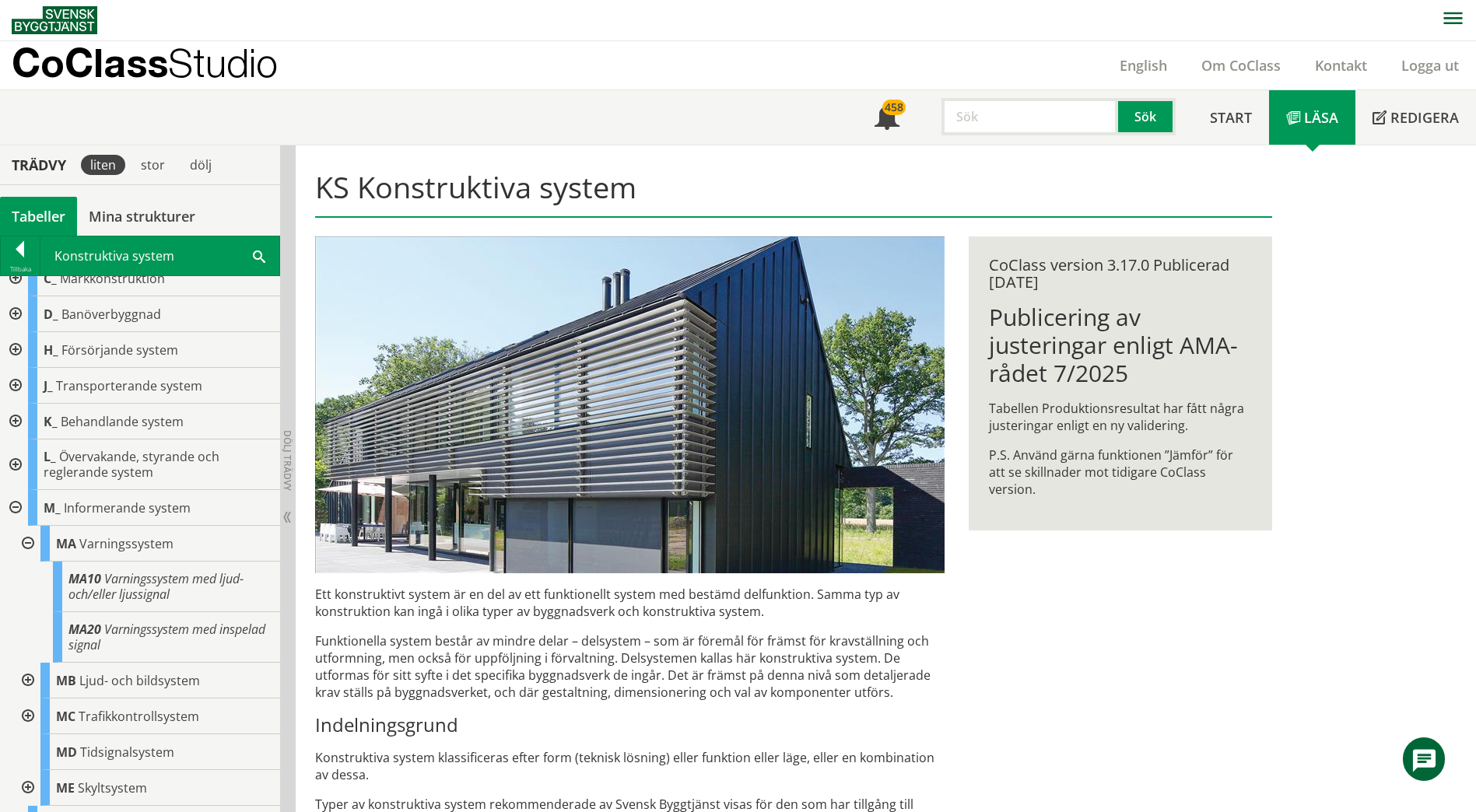
click at [29, 624] on div at bounding box center [26, 680] width 28 height 36
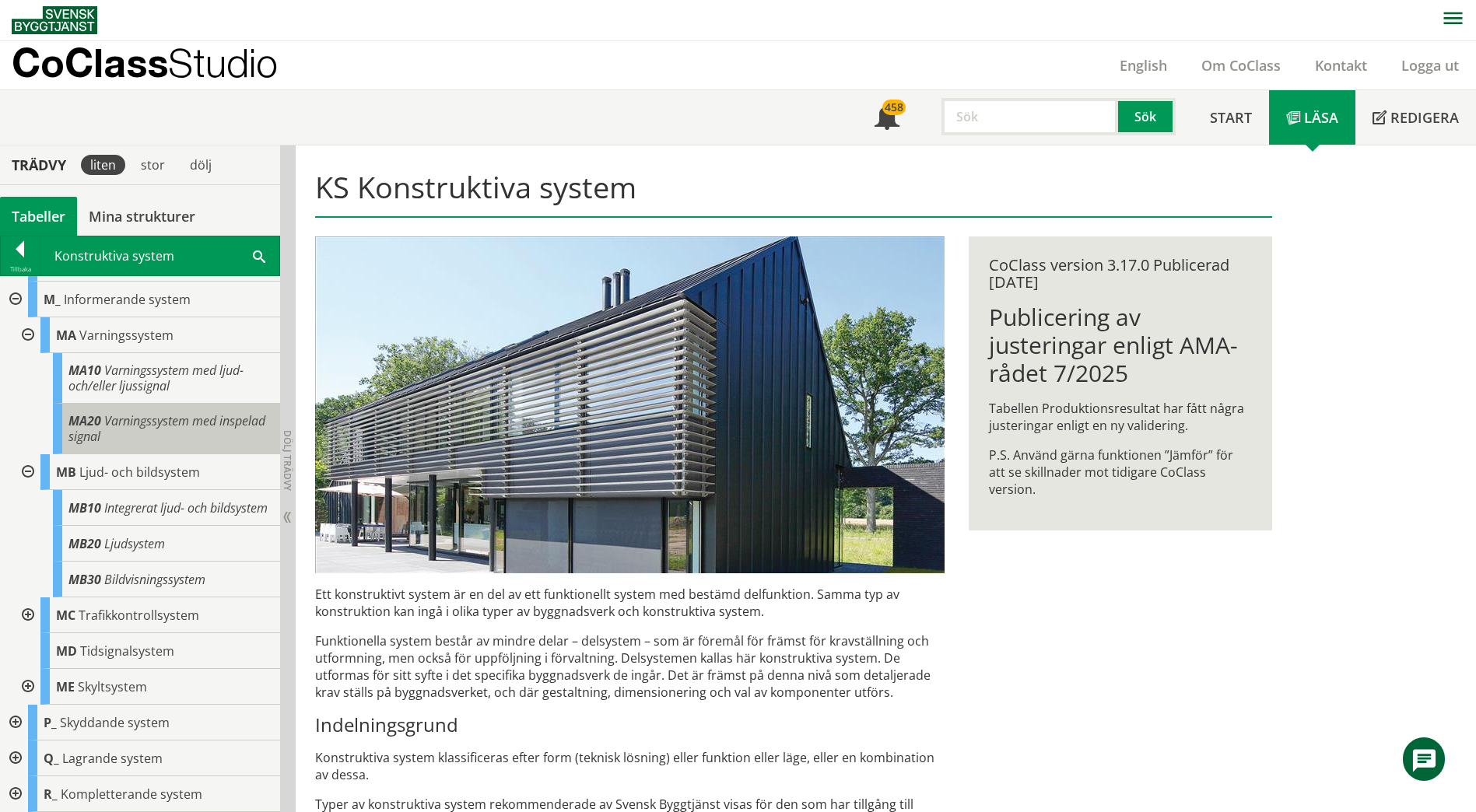
scroll to position [311, 0]
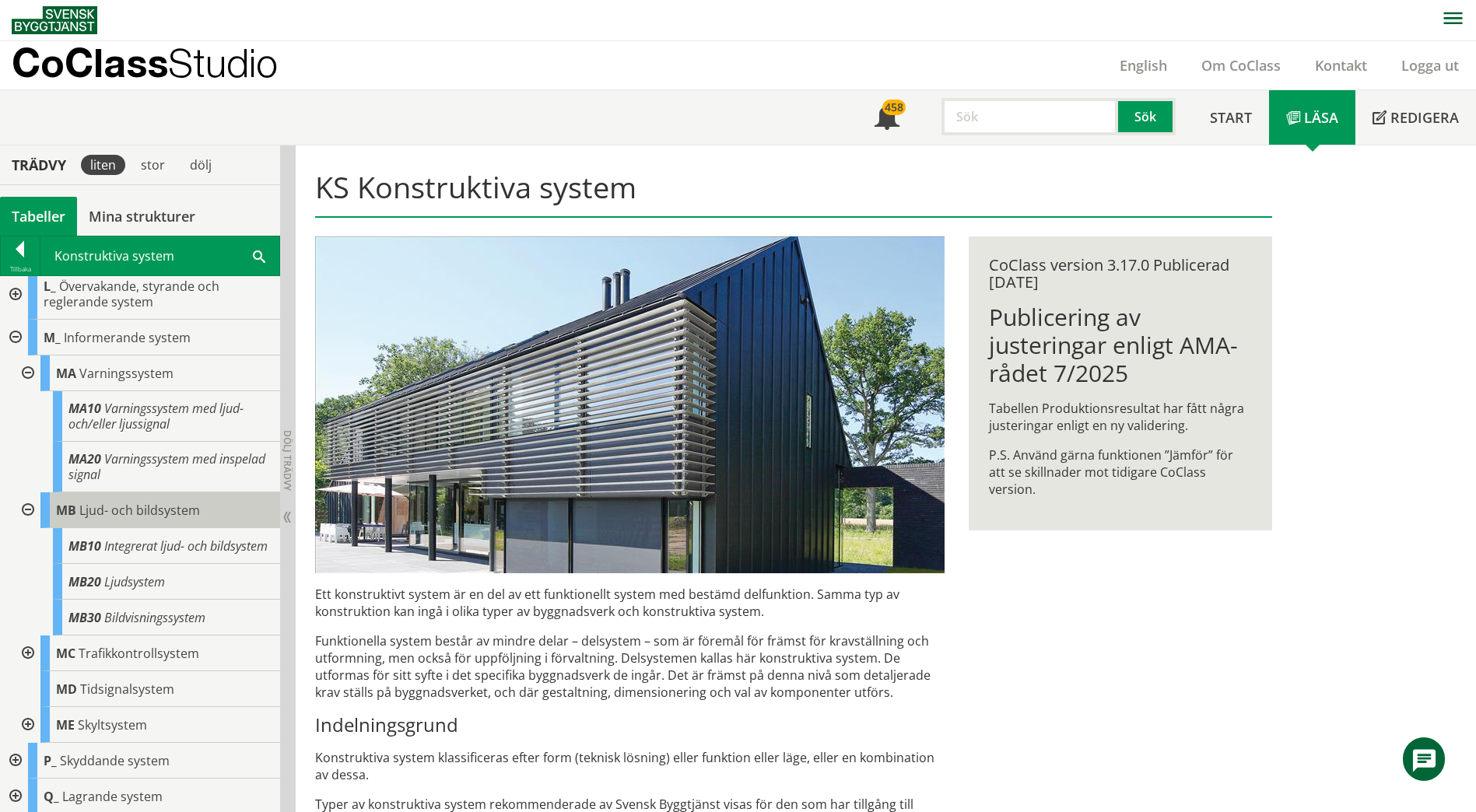
click at [230, 534] on div "MB Ljud- och bildsystem MB10 Integrerat ljud- och bildsystem MB20 Ljudsystem MB…" at bounding box center [145, 564] width 267 height 143
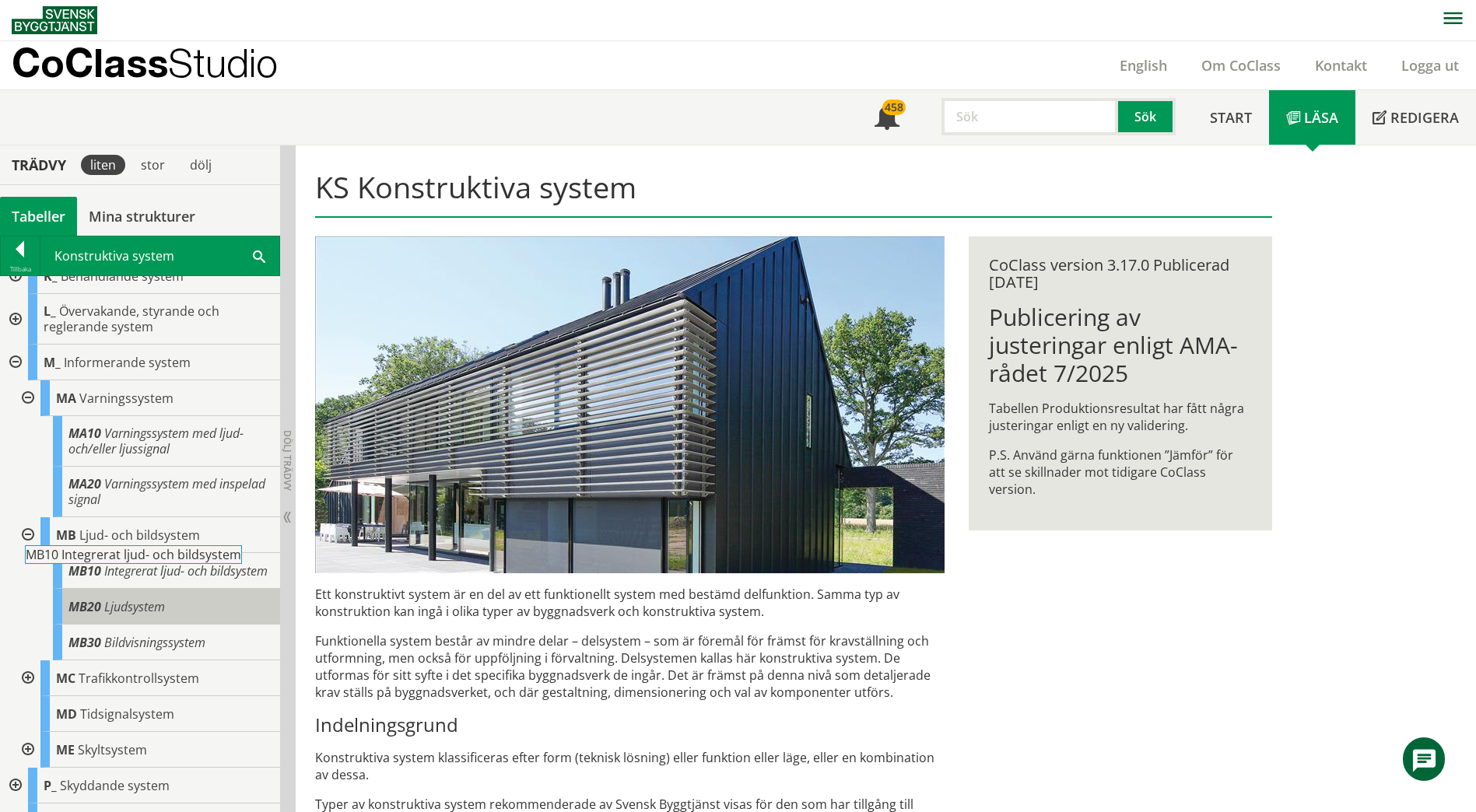
click at [216, 603] on div "MB20 Ljudsystem" at bounding box center [166, 606] width 227 height 36
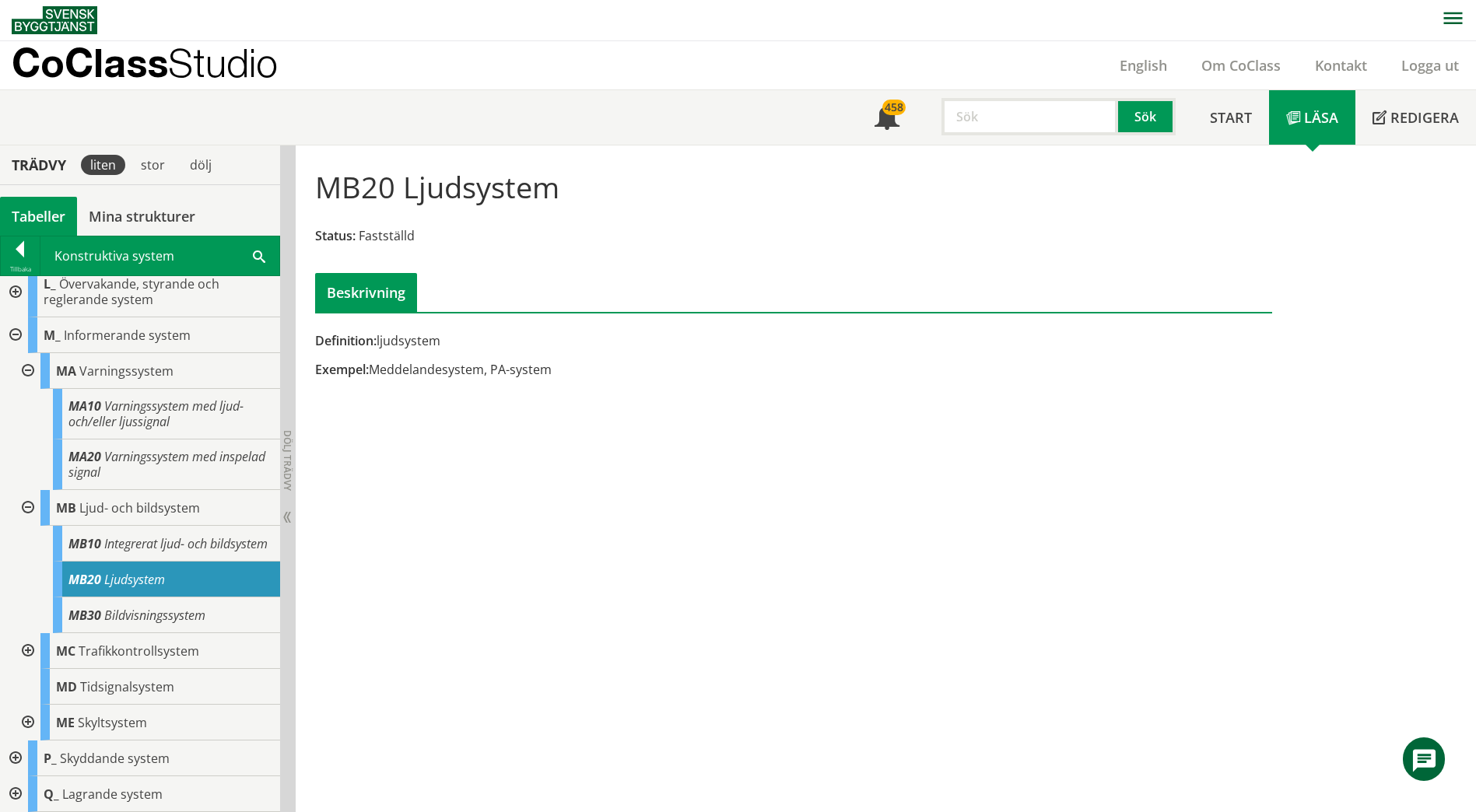
scroll to position [233, 0]
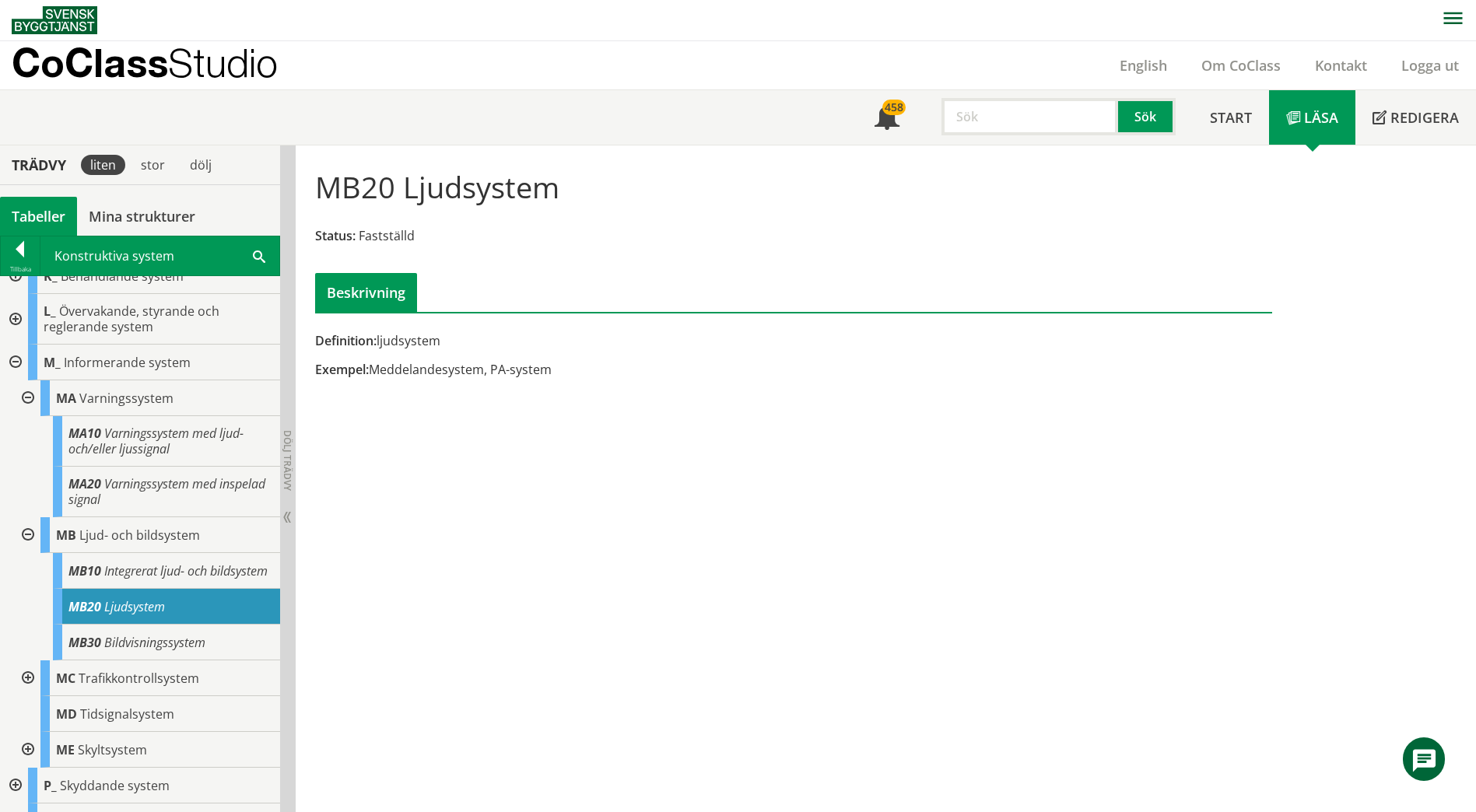
click at [259, 254] on span at bounding box center [259, 255] width 12 height 17
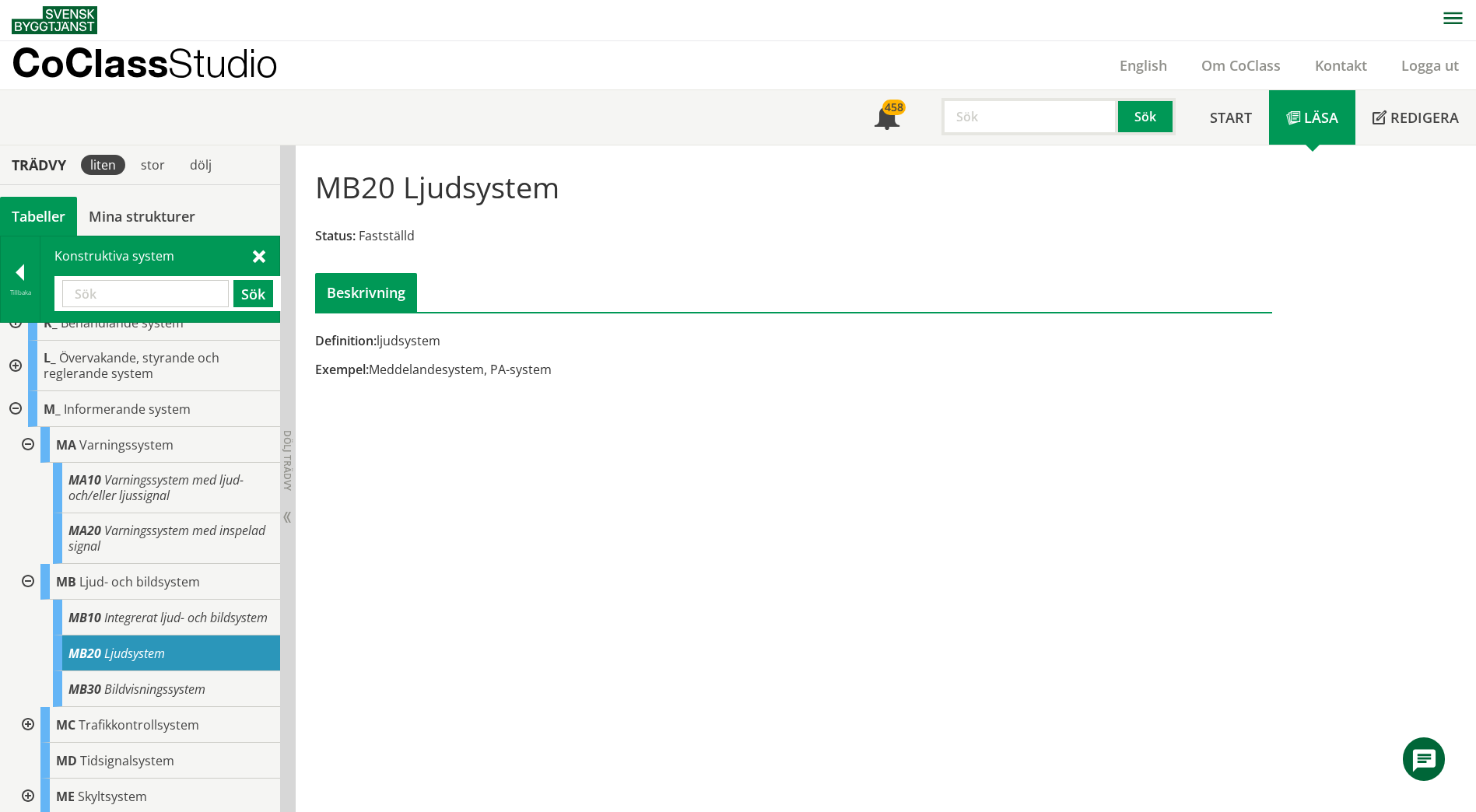
click at [182, 288] on input "text" at bounding box center [145, 293] width 166 height 27
type input "telefon"
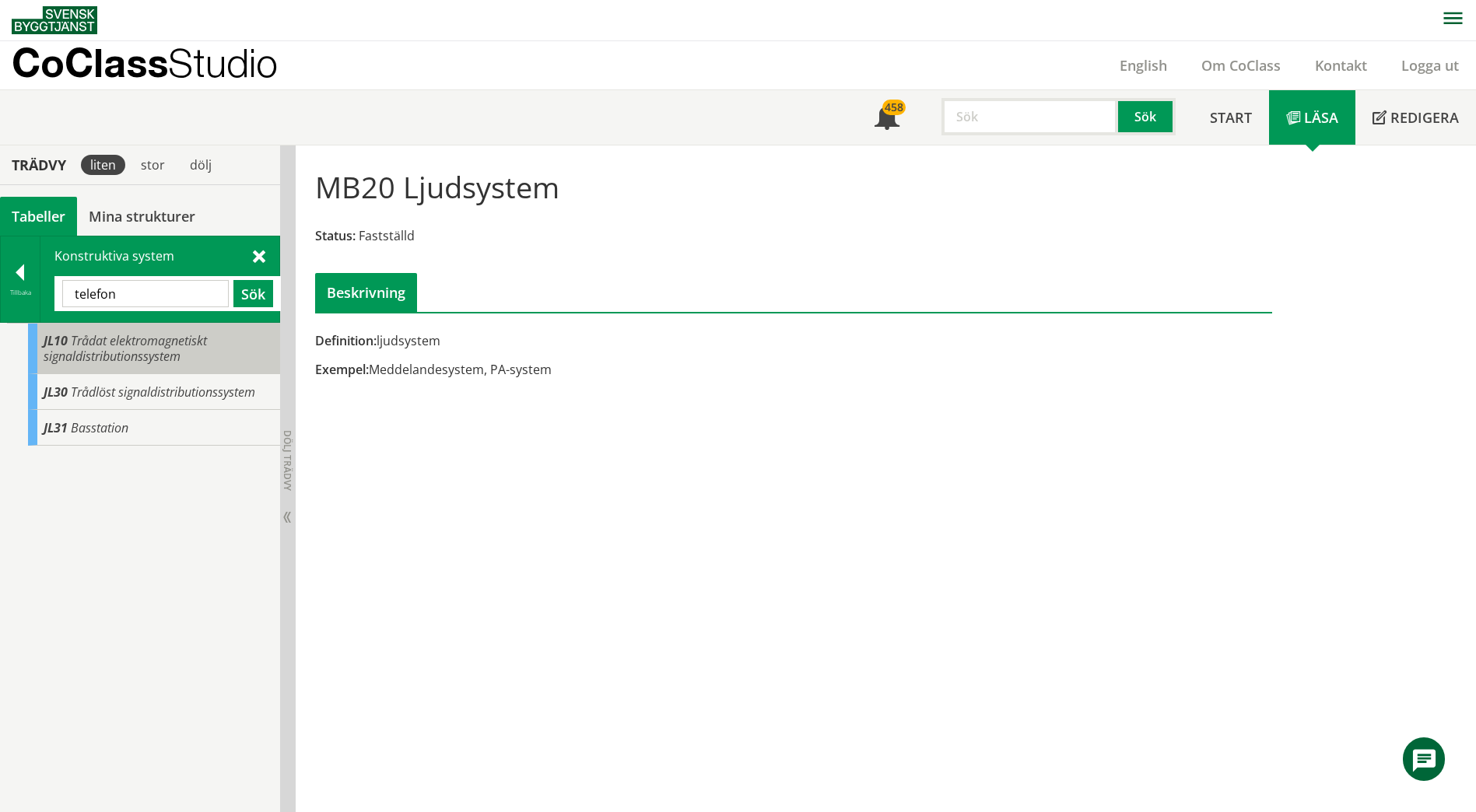
click at [165, 351] on span "Trådat elektromagnetiskt signaldistributionssystem" at bounding box center [125, 348] width 164 height 33
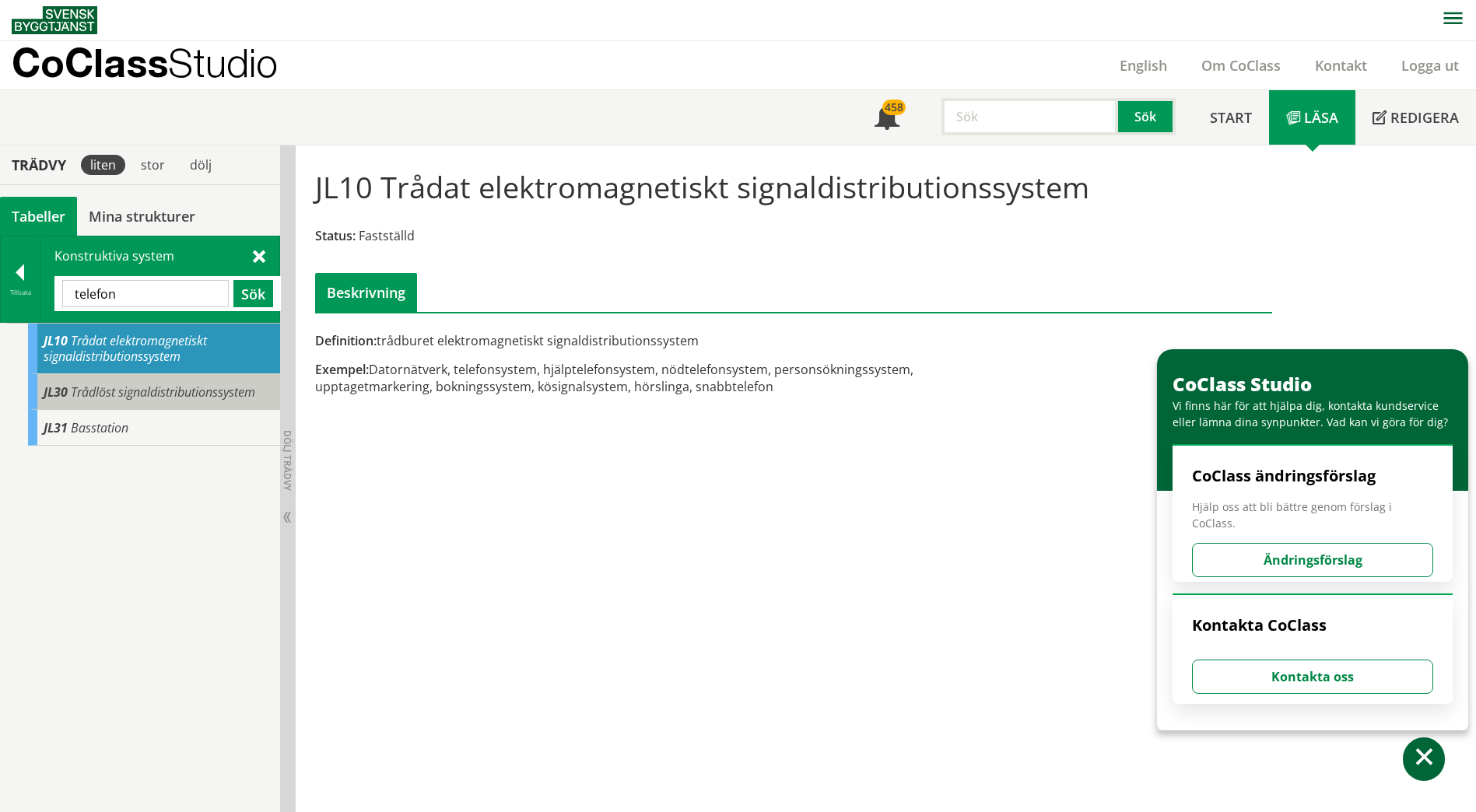
click at [145, 397] on span "Trådlöst signaldistributionssystem" at bounding box center [163, 392] width 185 height 17
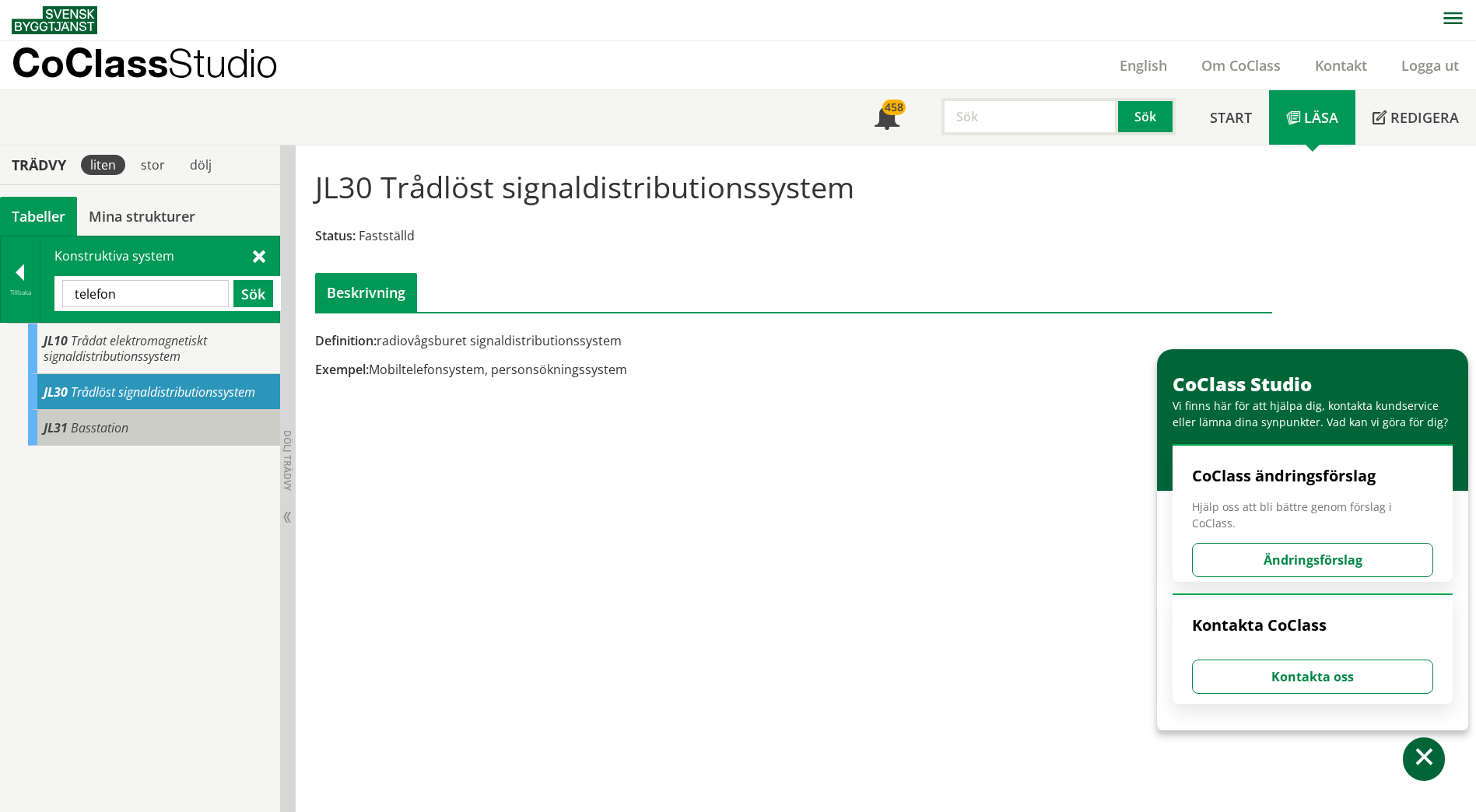
click at [145, 419] on div "JL31 Basstation" at bounding box center [153, 427] width 252 height 36
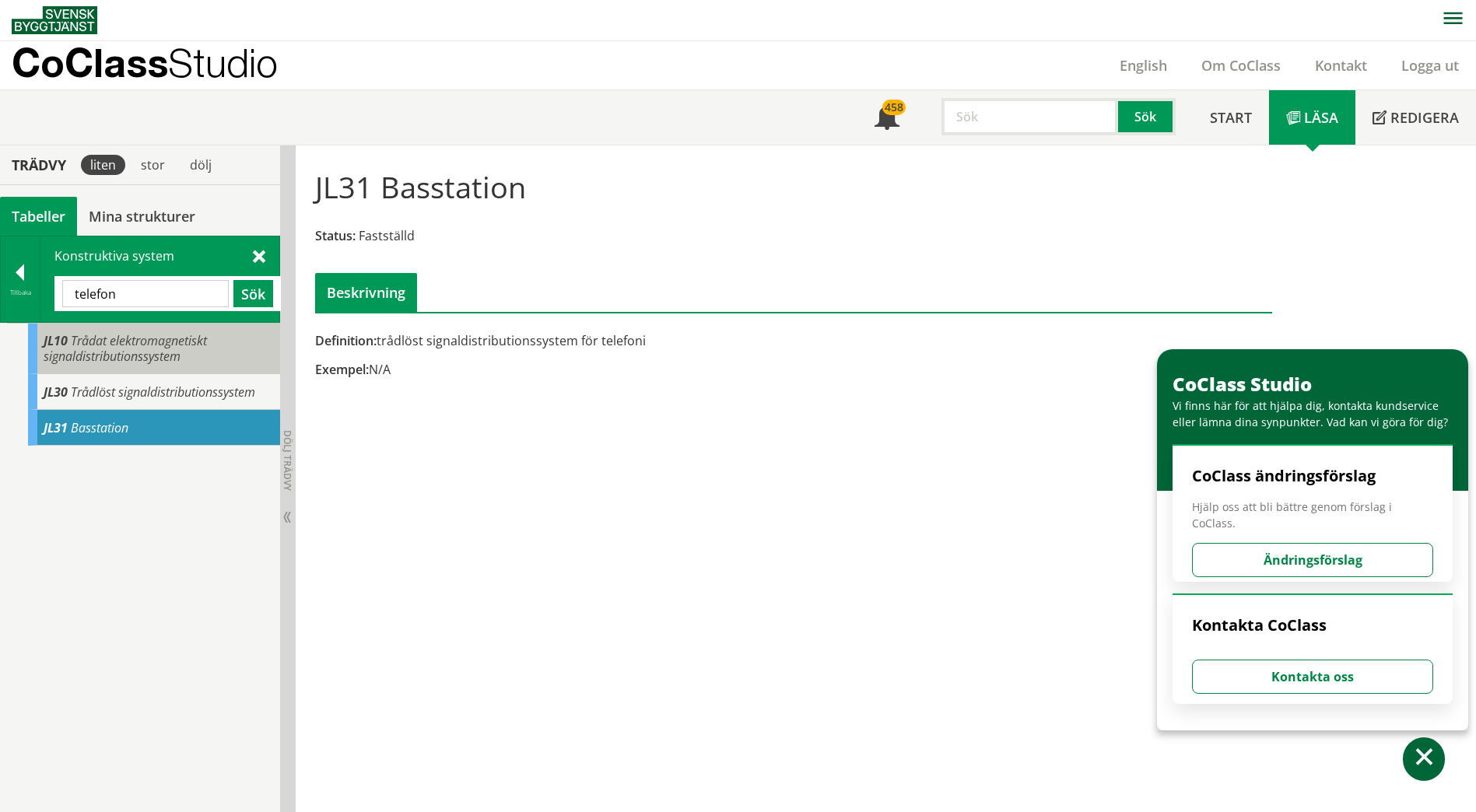
click at [135, 346] on span "Trådat elektromagnetiskt signaldistributionssystem" at bounding box center [125, 348] width 164 height 33
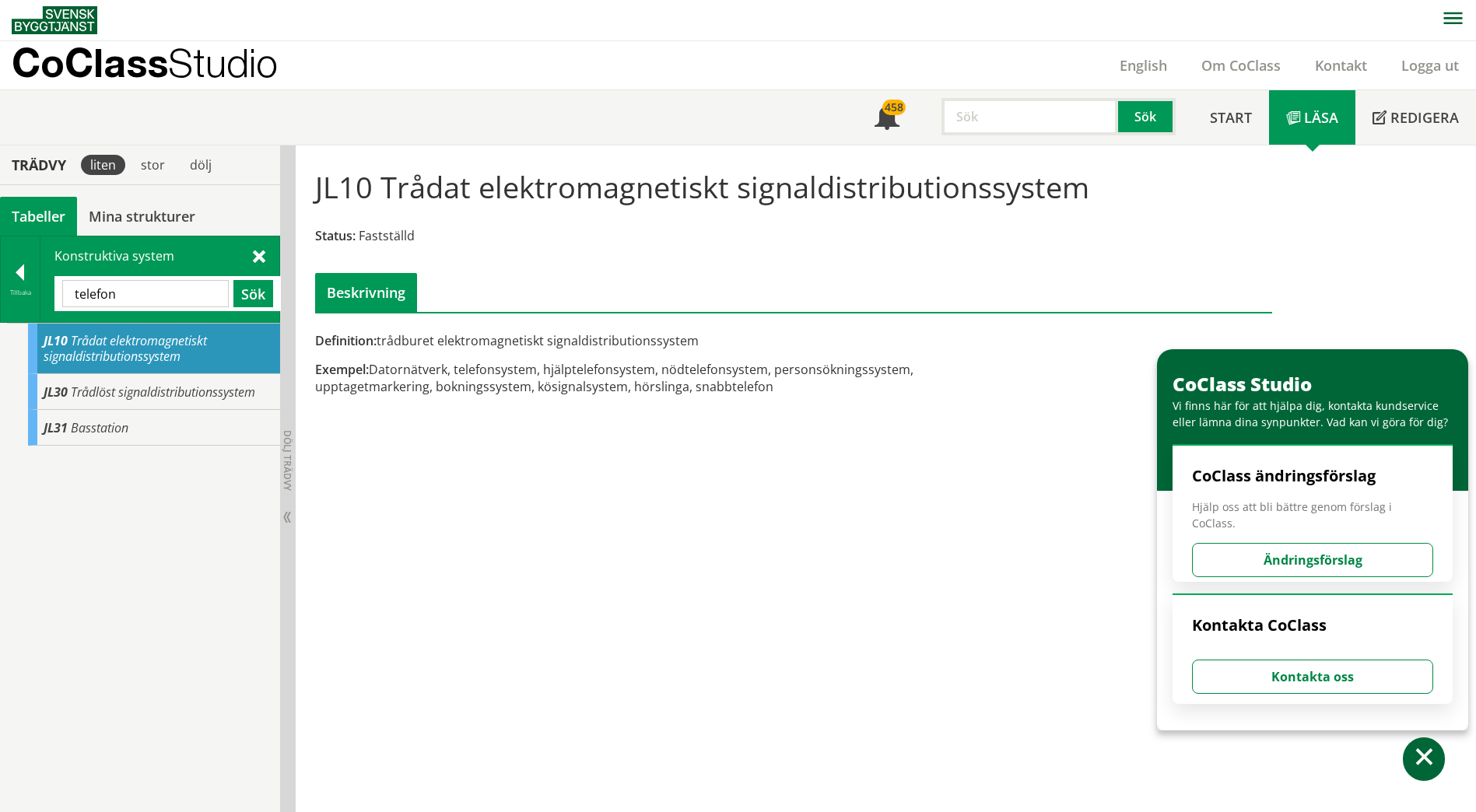
drag, startPoint x: 696, startPoint y: 372, endPoint x: 763, endPoint y: 378, distance: 67.3
click at [763, 378] on div "Exempel: Datornätverk, telefonsystem, hjälptelefonsystem, nödtelefonsystem, per…" at bounding box center [630, 378] width 630 height 34
click at [691, 383] on div "Exempel: Datornätverk, telefonsystem, hjälptelefonsystem, nödtelefonsystem, per…" at bounding box center [630, 378] width 630 height 34
